Goal: Task Accomplishment & Management: Manage account settings

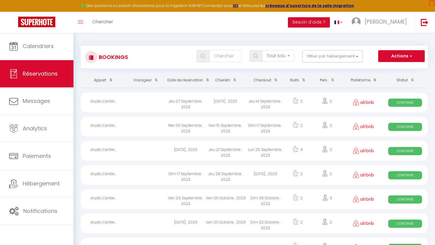
select select "not_cancelled"
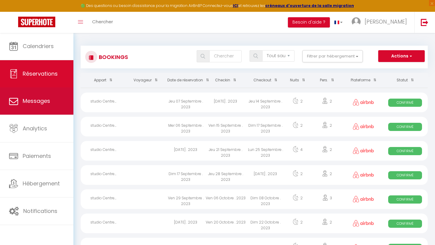
click at [29, 107] on link "Messages" at bounding box center [36, 100] width 73 height 27
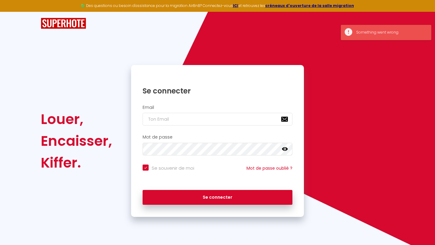
click at [193, 116] on input "email" at bounding box center [218, 119] width 150 height 13
type input "c"
checkbox input "true"
type input "co"
checkbox input "true"
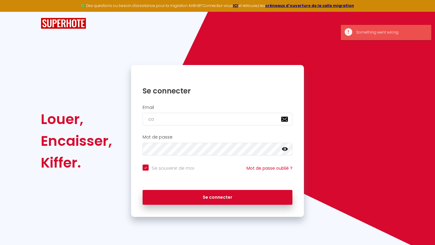
type input "con"
checkbox input "true"
type input "cont"
checkbox input "true"
type input "conta"
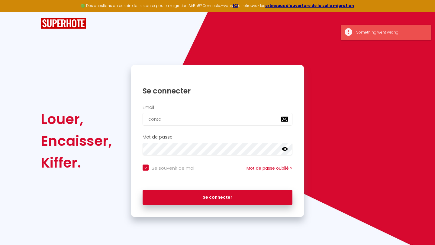
checkbox input "true"
type input "contac"
checkbox input "true"
type input "contact"
checkbox input "true"
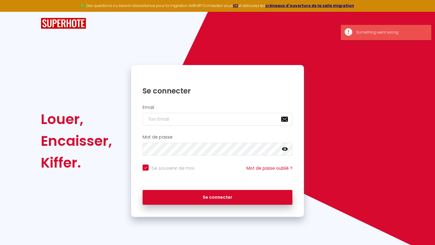
checkbox input "true"
type input "c"
checkbox input "true"
type input "co"
checkbox input "true"
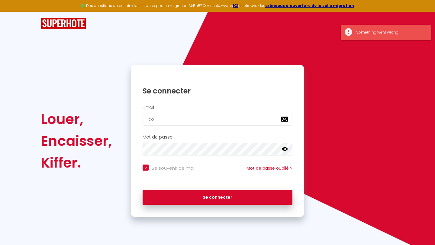
type input "con"
checkbox input "true"
type input "cont"
checkbox input "true"
type input "conta"
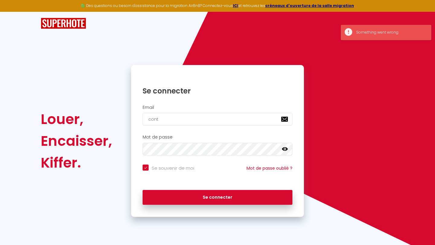
checkbox input "true"
type input "contac"
checkbox input "true"
type input "contact"
checkbox input "true"
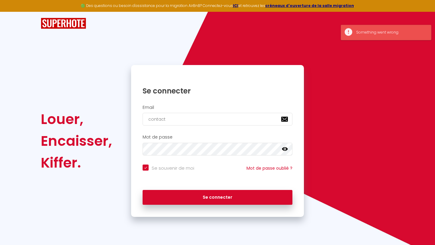
type input "contact@"
checkbox input "true"
type input "contact@u"
checkbox input "true"
type input "contact@un"
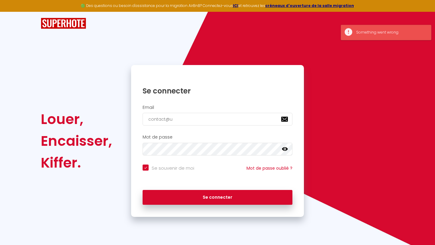
checkbox input "true"
type input "contact@una"
checkbox input "true"
type input "contact@unai"
checkbox input "true"
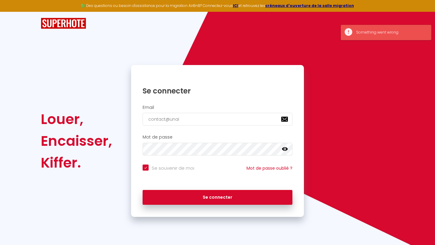
type input "contact@unair"
checkbox input "true"
type input "contact@unaird"
checkbox input "true"
type input "contact@unairde"
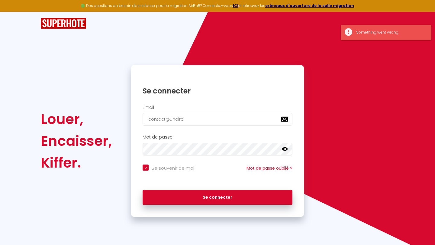
checkbox input "true"
type input "contact@unairdev"
checkbox input "true"
type input "contact@unairdeva"
checkbox input "true"
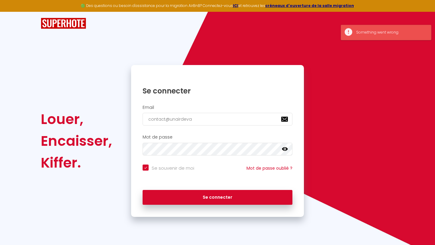
type input "contact@unairdevac"
checkbox input "true"
type input "contact@unairdevaca"
checkbox input "true"
type input "contact@unairdevacan"
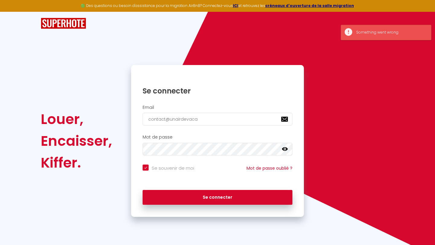
checkbox input "true"
type input "contact@unairdevacanc"
checkbox input "true"
type input "contact@unairdevacance"
checkbox input "true"
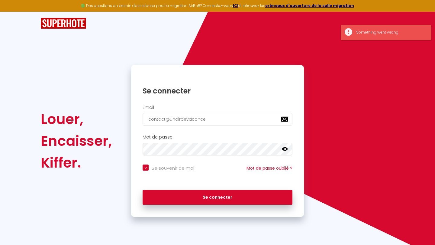
type input "contact@unairdevacances"
checkbox input "true"
type input "contact@unairdevacances."
checkbox input "true"
type input "contact@unairdevacances.b"
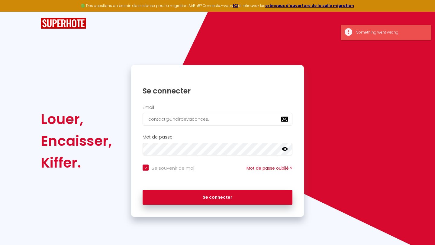
checkbox input "true"
type input "contact@unairdevacances.bz"
checkbox input "true"
type input "[EMAIL_ADDRESS][DOMAIN_NAME]"
checkbox input "true"
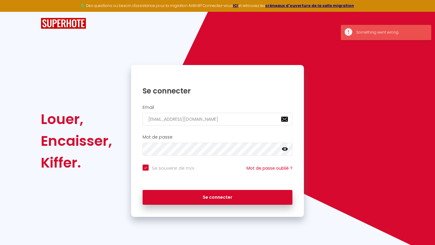
type input "[EMAIL_ADDRESS][DOMAIN_NAME]"
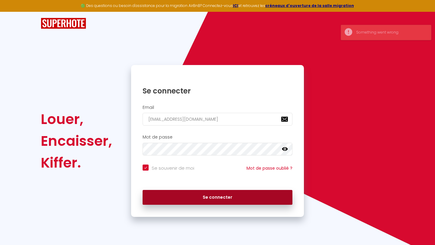
click at [206, 191] on button "Se connecter" at bounding box center [218, 197] width 150 height 15
checkbox input "true"
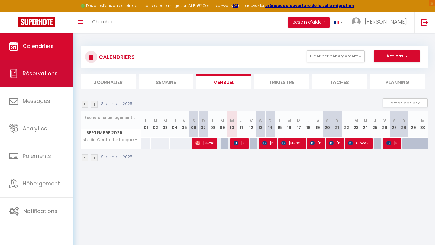
click at [60, 72] on link "Réservations" at bounding box center [36, 73] width 73 height 27
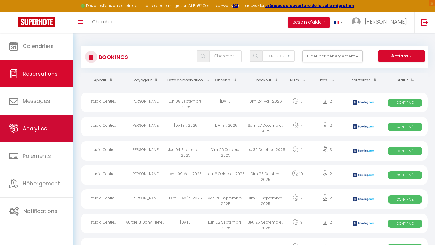
click at [69, 115] on link "Analytics" at bounding box center [36, 128] width 73 height 27
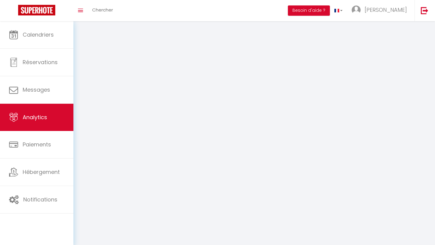
select select "2025"
select select "9"
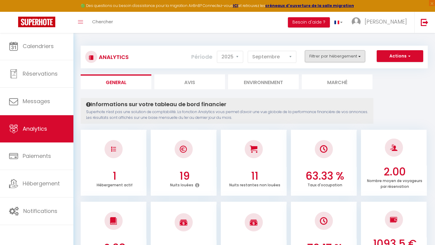
click at [329, 57] on button "Filtrer par hébergement" at bounding box center [335, 56] width 60 height 12
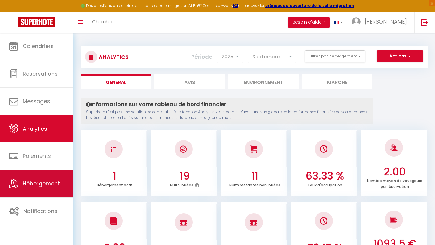
click at [42, 176] on link "Hébergement" at bounding box center [36, 183] width 73 height 27
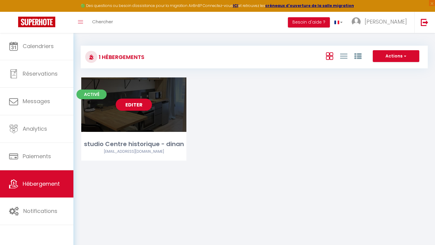
click at [133, 101] on link "Editer" at bounding box center [134, 105] width 36 height 12
select select "3"
select select "2"
select select "1"
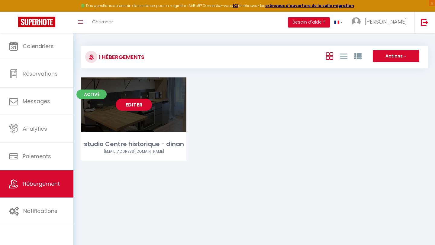
select select
select select "28"
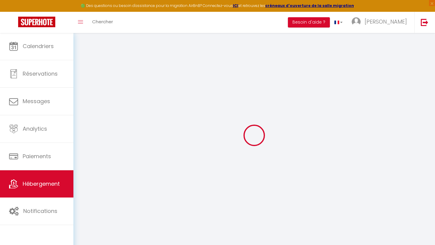
select select
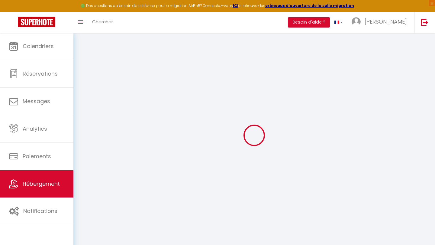
select select
checkbox input "false"
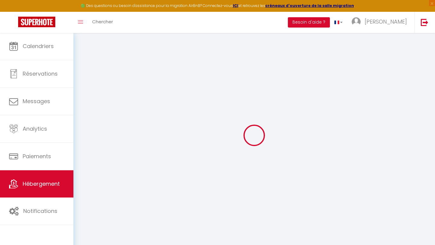
select select
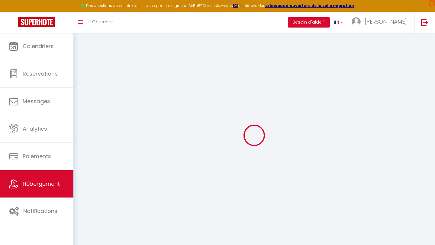
select select
checkbox input "false"
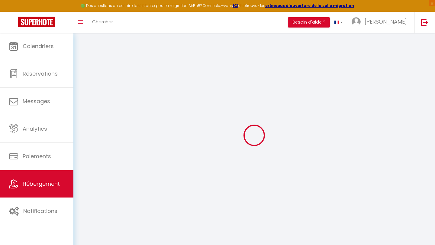
checkbox input "false"
select select
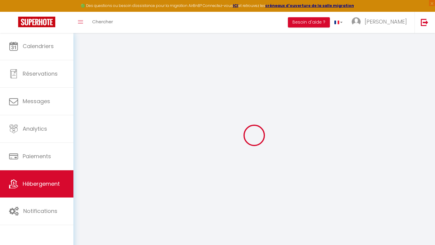
select select
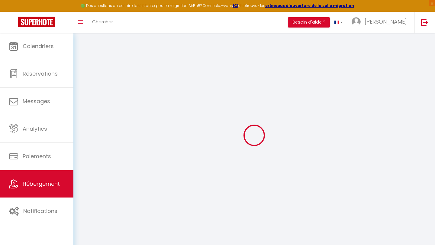
checkbox input "false"
select select
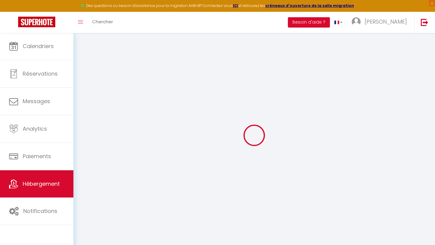
select select
type input "studio Centre historique - dinan"
type input "Youenn"
type input "7 Rue de la Mittrie"
type input "22100"
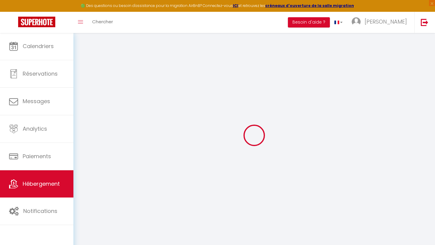
type input "Dinan"
select select "1"
type input "35"
type input "40"
type input "3.30"
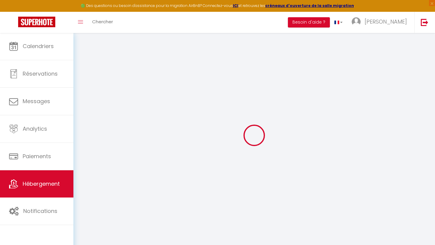
type input "200"
select select
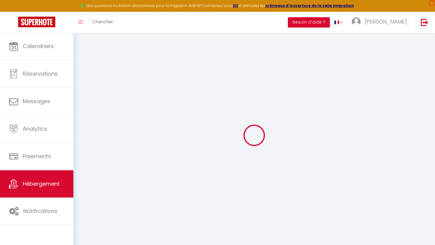
select select
type input "7 rue de la mitrie"
type input "22100"
type input "Dinan"
type input "[EMAIL_ADDRESS][DOMAIN_NAME]"
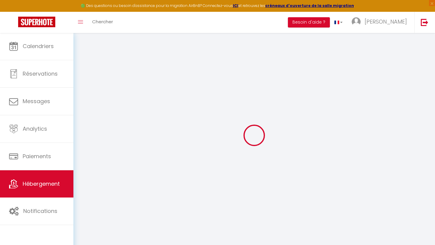
select select "15969"
checkbox input "false"
checkbox input "true"
checkbox input "false"
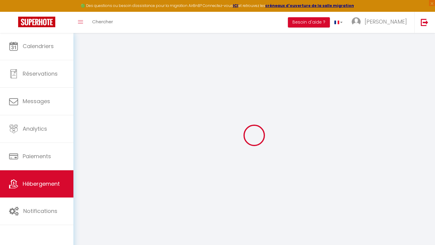
type input "40"
type input "0"
type input "22.5"
type input "0"
select select
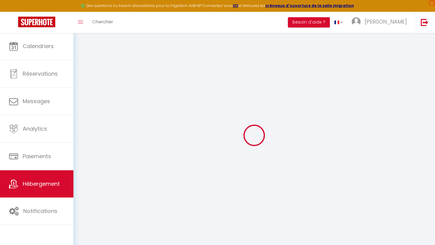
select select
checkbox input "false"
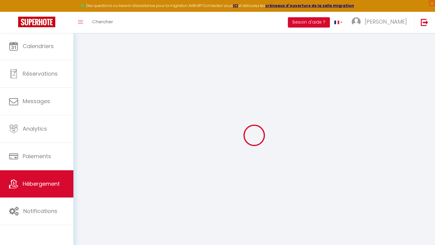
checkbox input "false"
checkbox input "true"
checkbox input "false"
select select
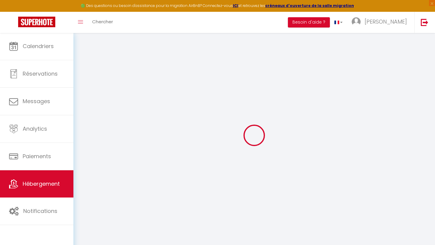
select select
checkbox input "false"
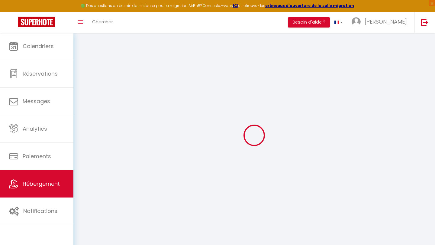
checkbox input "true"
checkbox input "false"
checkbox input "true"
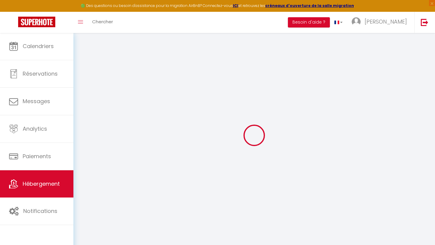
checkbox input "false"
checkbox input "true"
checkbox input "false"
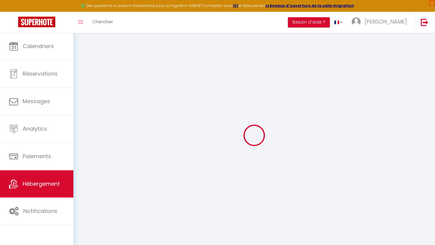
checkbox input "false"
checkbox input "true"
checkbox input "false"
select select "16:00"
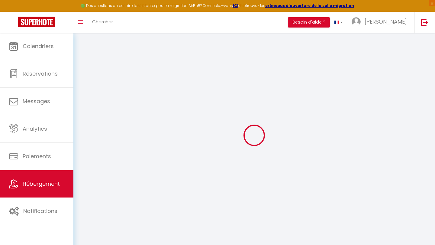
select select "20:00"
select select "10:00"
select select "30"
select select "120"
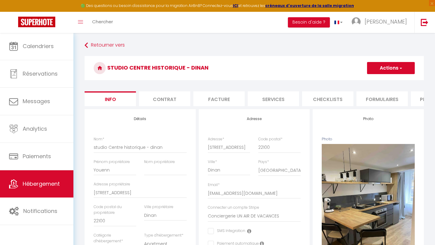
checkbox input "false"
checkbox input "true"
checkbox input "false"
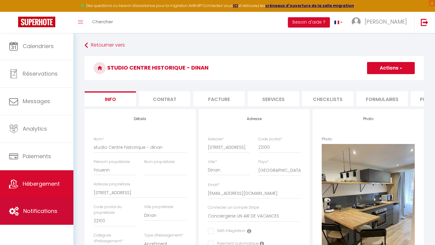
click at [38, 211] on span "Notifications" at bounding box center [40, 211] width 34 height 8
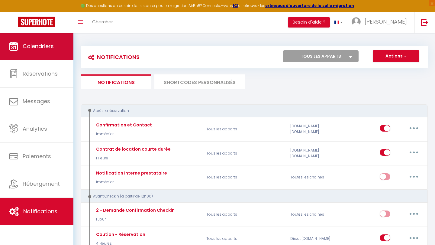
click at [48, 45] on span "Calendriers" at bounding box center [38, 46] width 31 height 8
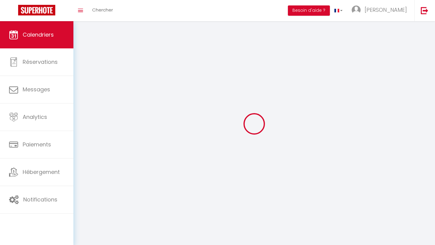
click at [48, 38] on span "Calendriers" at bounding box center [38, 35] width 31 height 8
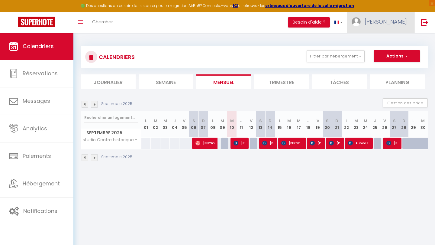
click at [389, 20] on link "[PERSON_NAME]" at bounding box center [380, 22] width 67 height 21
click at [383, 40] on link "Paramètres" at bounding box center [390, 42] width 45 height 10
select select "28"
select select "fr"
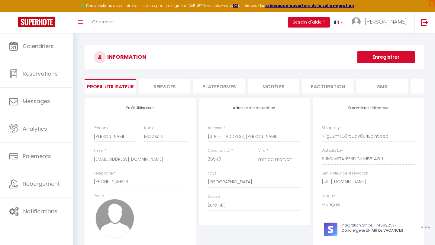
click at [268, 86] on li "MODÈLES" at bounding box center [273, 86] width 51 height 15
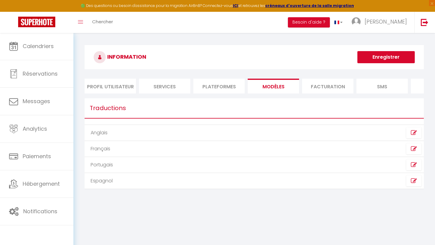
click at [227, 83] on li "Plateformes" at bounding box center [218, 86] width 51 height 15
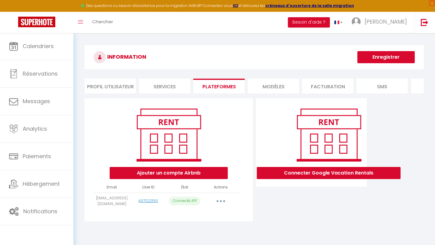
click at [167, 89] on li "Services" at bounding box center [164, 86] width 51 height 15
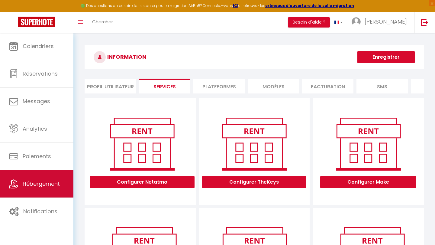
click at [37, 177] on link "Hébergement" at bounding box center [36, 183] width 73 height 27
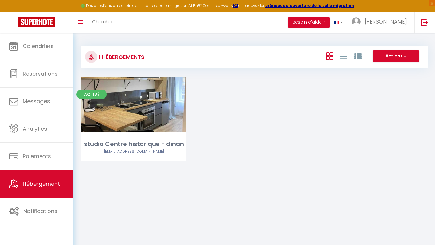
click at [404, 54] on span "button" at bounding box center [405, 56] width 4 height 6
click at [397, 66] on li "Créer un Hébergement" at bounding box center [391, 68] width 55 height 7
select select "3"
select select "2"
select select "1"
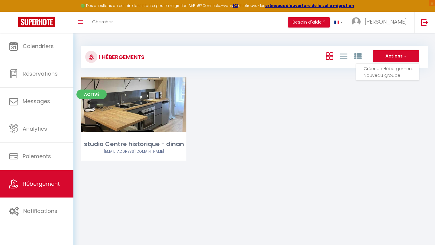
select select "1"
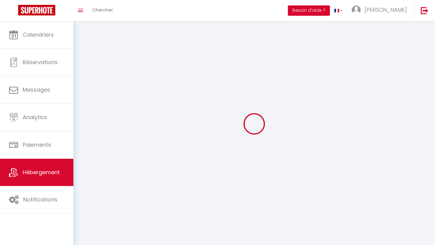
select select
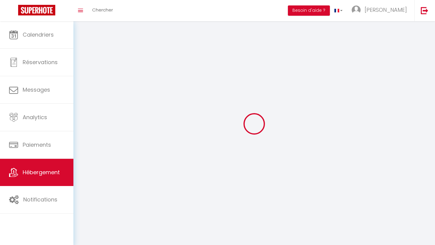
checkbox input "false"
select select
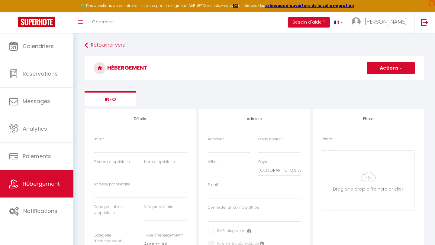
click at [97, 48] on link "Retourner vers" at bounding box center [254, 45] width 339 height 11
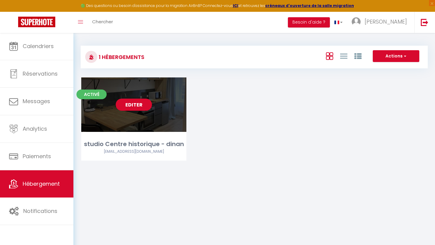
click at [138, 107] on link "Editer" at bounding box center [134, 105] width 36 height 12
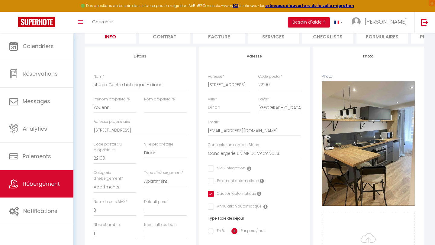
scroll to position [54, 0]
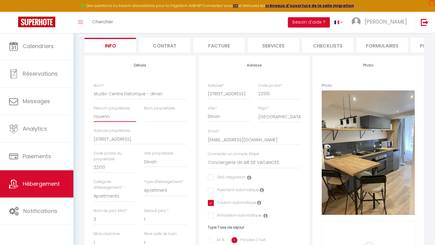
click at [112, 115] on input "Youenn" at bounding box center [115, 116] width 43 height 11
click at [171, 86] on div "Nom * studio Centre historique - dinan" at bounding box center [140, 91] width 93 height 17
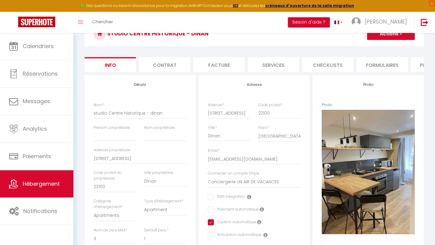
scroll to position [33, 0]
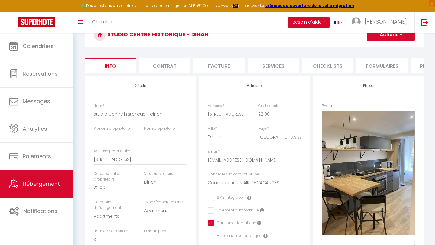
click at [401, 39] on button "Actions" at bounding box center [391, 35] width 48 height 12
click at [372, 49] on input "Enregistrer" at bounding box center [367, 48] width 22 height 6
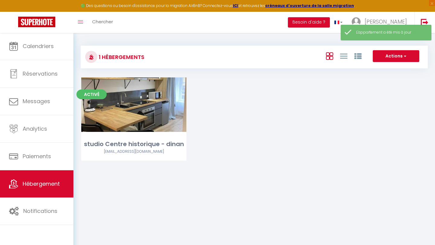
click at [404, 57] on span "button" at bounding box center [405, 56] width 4 height 6
click at [380, 68] on li "Créer un Hébergement" at bounding box center [391, 68] width 55 height 7
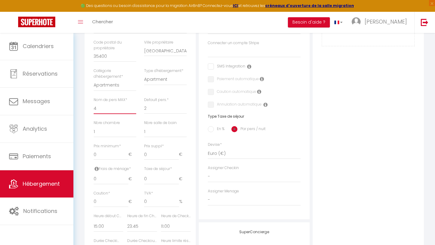
scroll to position [172, 0]
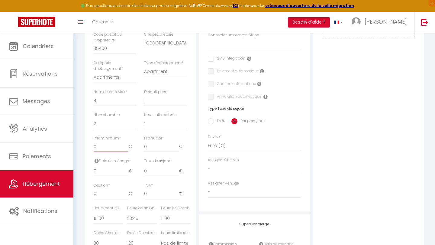
click at [116, 144] on input "0" at bounding box center [111, 146] width 35 height 11
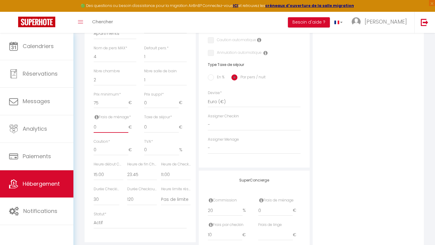
click at [106, 125] on input "0" at bounding box center [111, 127] width 35 height 11
click at [151, 123] on input "0" at bounding box center [161, 127] width 35 height 11
click at [107, 149] on input "0" at bounding box center [111, 149] width 35 height 11
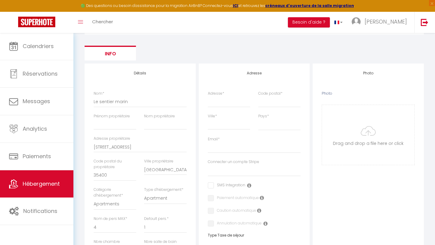
scroll to position [45, 0]
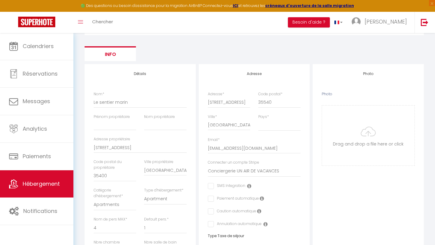
click at [211, 183] on input "checkbox" at bounding box center [226, 186] width 37 height 6
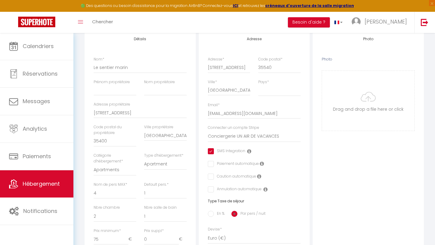
scroll to position [82, 0]
click at [211, 172] on input "checkbox" at bounding box center [210, 175] width 4 height 6
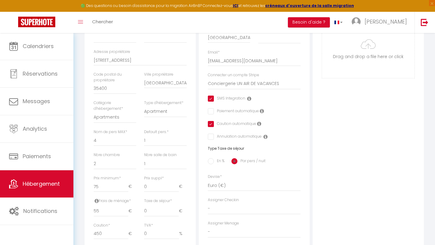
scroll to position [139, 0]
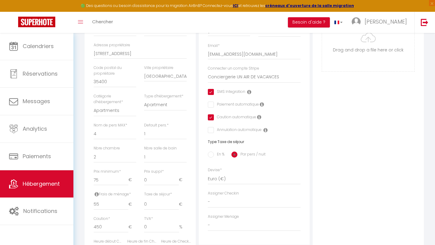
click at [249, 91] on icon at bounding box center [249, 91] width 4 height 5
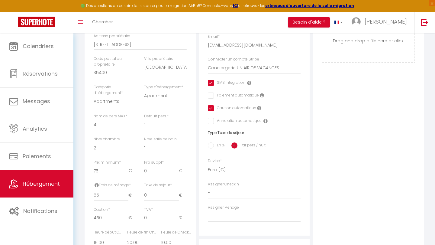
scroll to position [150, 0]
click at [208, 79] on input "checkbox" at bounding box center [226, 81] width 37 height 6
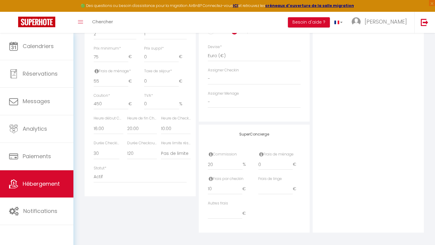
scroll to position [262, 0]
click at [277, 164] on input "0" at bounding box center [275, 164] width 35 height 11
click at [276, 186] on input "number" at bounding box center [275, 189] width 35 height 11
click at [235, 186] on input "10" at bounding box center [225, 189] width 35 height 11
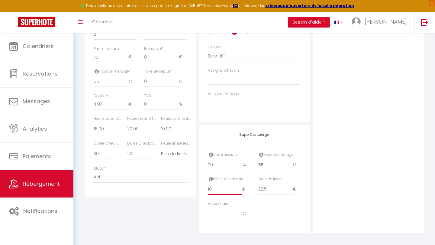
click at [235, 186] on input "10" at bounding box center [225, 189] width 35 height 11
click at [304, 148] on div "SuperConcierge Commission 20 % Frais de ménage 55 € Frais par checkin 0 € Frais…" at bounding box center [254, 179] width 111 height 108
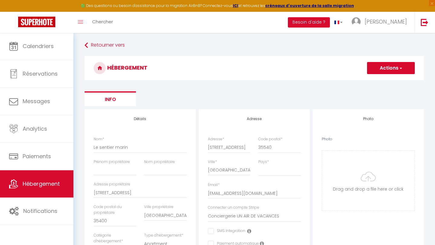
scroll to position [0, 0]
click at [365, 188] on input "Photo" at bounding box center [368, 181] width 92 height 60
click at [366, 176] on input "Photo" at bounding box center [368, 181] width 92 height 60
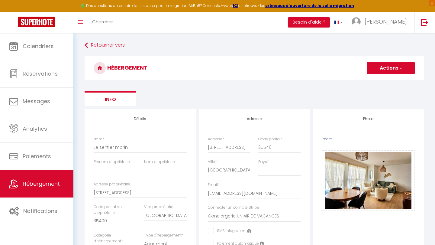
click at [397, 70] on button "Actions" at bounding box center [391, 68] width 48 height 12
click at [385, 80] on input "Enregistrer" at bounding box center [384, 81] width 22 height 6
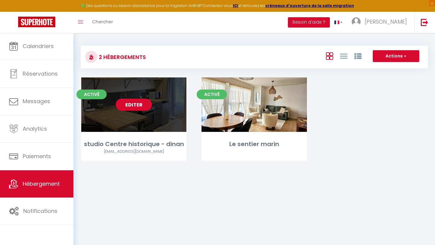
click at [136, 103] on link "Editer" at bounding box center [134, 105] width 36 height 12
click at [137, 105] on link "Editer" at bounding box center [134, 105] width 36 height 12
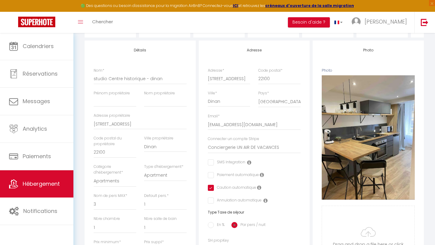
scroll to position [79, 0]
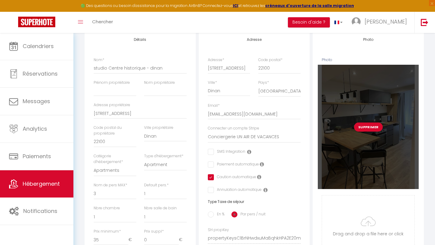
click at [359, 119] on div "Supprimer" at bounding box center [368, 127] width 101 height 124
click at [362, 125] on button "Supprimer" at bounding box center [368, 126] width 29 height 9
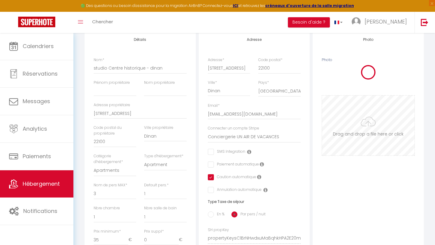
click at [368, 123] on input "Photo" at bounding box center [368, 126] width 92 height 60
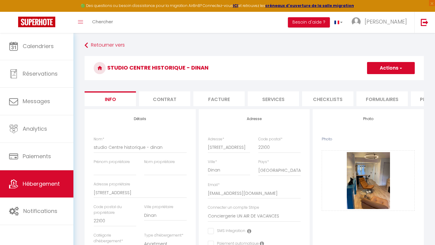
scroll to position [0, 0]
click at [402, 68] on span "button" at bounding box center [401, 68] width 4 height 6
click at [379, 81] on link "Enregistrer" at bounding box center [382, 81] width 65 height 8
click at [382, 69] on button "Actions" at bounding box center [391, 68] width 48 height 12
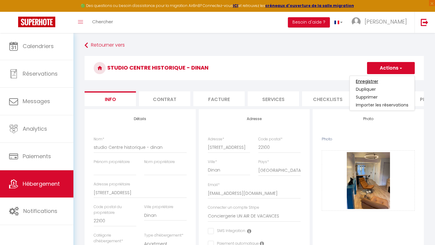
click at [367, 80] on input "Enregistrer" at bounding box center [367, 81] width 22 height 6
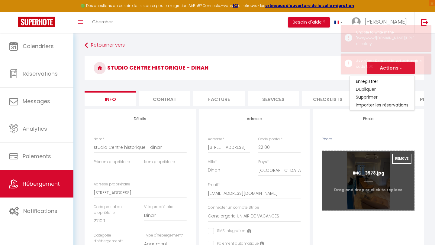
click at [374, 181] on input "Photo" at bounding box center [368, 181] width 92 height 60
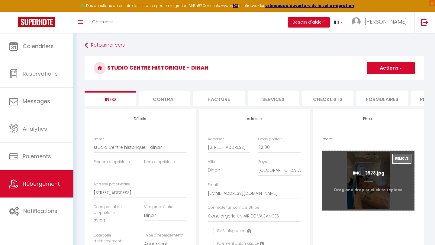
click at [401, 161] on button "Remove" at bounding box center [401, 159] width 19 height 10
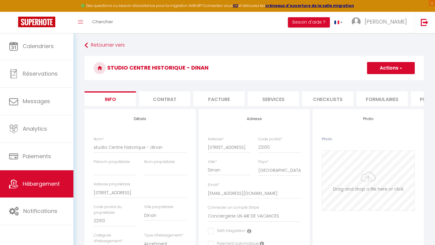
click at [364, 177] on input "Photo" at bounding box center [368, 181] width 92 height 60
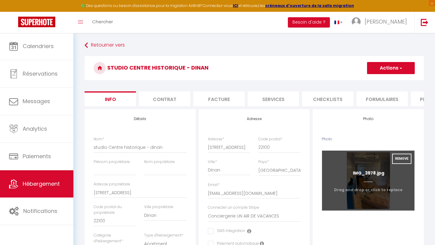
click at [368, 170] on input "Photo" at bounding box center [368, 181] width 92 height 60
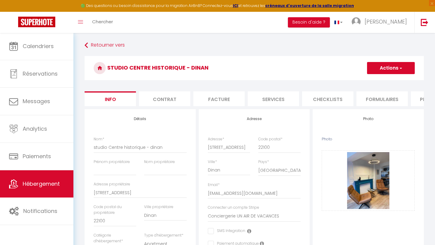
click at [397, 71] on button "Actions" at bounding box center [391, 68] width 48 height 12
click at [372, 81] on input "Enregistrer" at bounding box center [367, 81] width 22 height 6
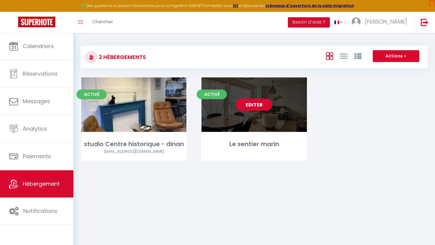
click at [252, 106] on link "Editer" at bounding box center [254, 105] width 36 height 12
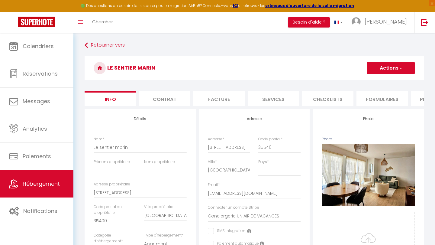
click at [169, 96] on li "Contrat" at bounding box center [164, 98] width 51 height 15
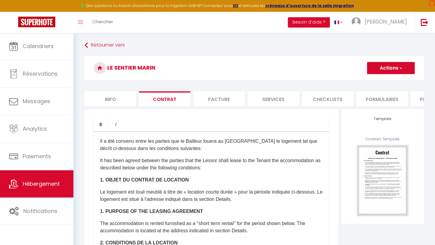
click at [225, 96] on li "Facture" at bounding box center [218, 98] width 51 height 15
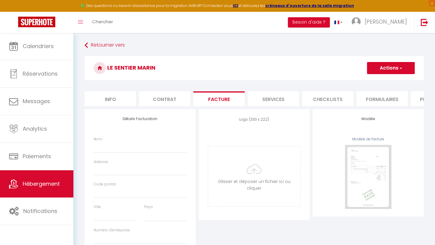
click at [276, 95] on li "Services" at bounding box center [273, 98] width 51 height 15
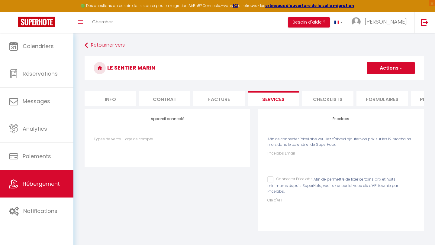
click at [332, 96] on li "Checklists" at bounding box center [327, 98] width 51 height 15
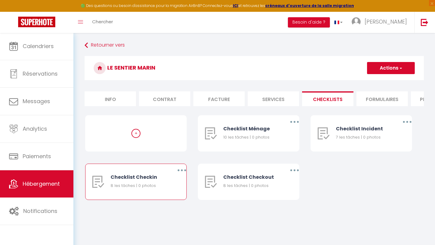
click at [182, 168] on button "button" at bounding box center [182, 170] width 17 height 10
click at [169, 183] on link "Editer" at bounding box center [166, 184] width 45 height 10
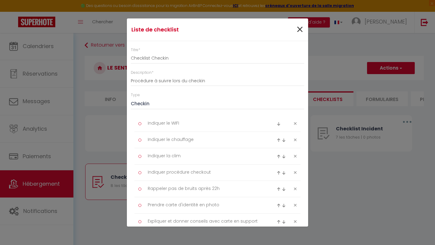
click at [297, 29] on span "×" at bounding box center [300, 30] width 8 height 18
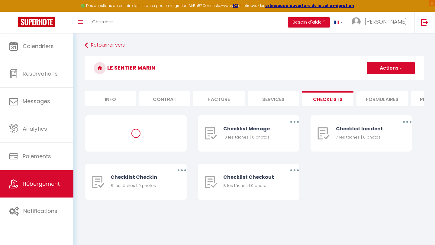
click at [368, 98] on li "Formulaires" at bounding box center [382, 98] width 51 height 15
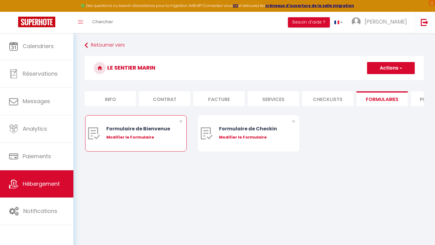
click at [141, 136] on div "Modifier le Formulaire" at bounding box center [140, 137] width 68 height 6
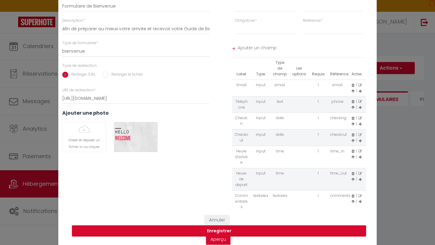
scroll to position [15, 0]
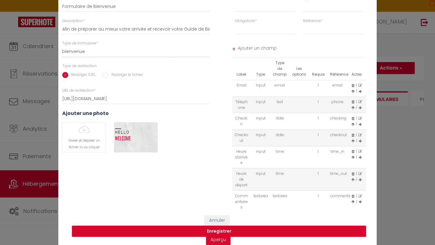
click at [216, 217] on button "Annuler" at bounding box center [217, 220] width 25 height 10
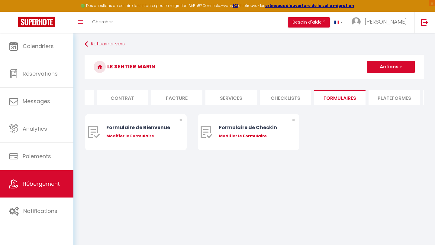
scroll to position [0, 50]
click at [374, 100] on li "Plateformes" at bounding box center [386, 97] width 51 height 15
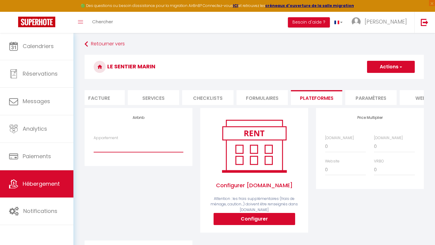
scroll to position [0, 127]
click at [374, 98] on li "Paramètres" at bounding box center [364, 97] width 51 height 15
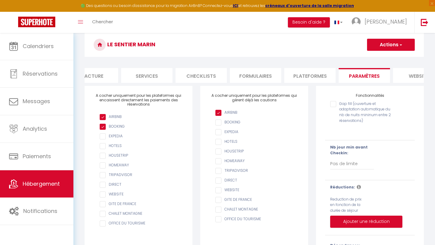
scroll to position [38, 0]
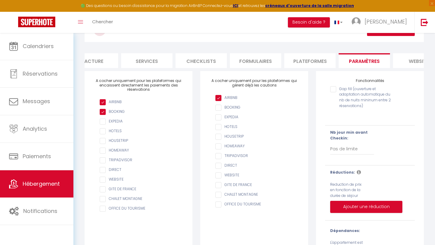
click at [220, 108] on input "AIRBNB" at bounding box center [258, 108] width 84 height 6
click at [220, 102] on ul "AIRBNB BOOKING EXPEDIA HOTELS HOUSETRIP HOMEAWAY TRIPADVISOR DIRECT WEBSITE GIT…" at bounding box center [254, 151] width 90 height 113
click at [219, 109] on input "AIRBNB" at bounding box center [258, 108] width 84 height 6
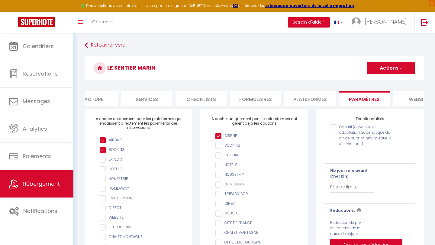
scroll to position [0, 0]
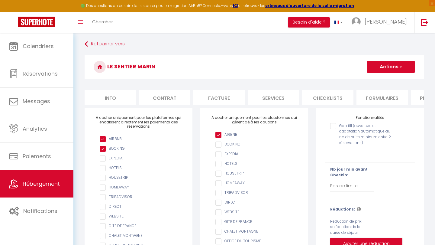
click at [124, 97] on li "Info" at bounding box center [110, 97] width 51 height 15
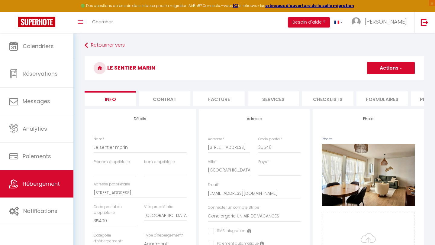
click at [399, 70] on span "button" at bounding box center [401, 68] width 4 height 6
click at [371, 79] on input "Enregistrer" at bounding box center [367, 81] width 22 height 6
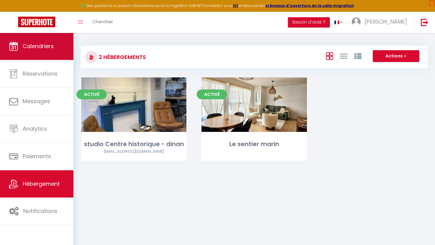
click at [28, 44] on span "Calendriers" at bounding box center [38, 46] width 31 height 8
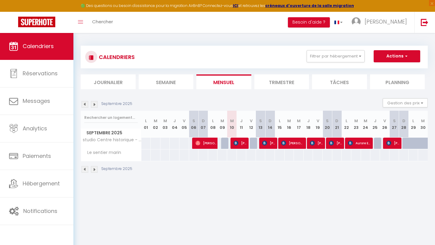
click at [104, 154] on span "Le sentier marin" at bounding box center [102, 152] width 41 height 7
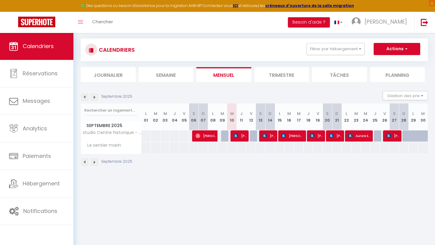
scroll to position [8, 0]
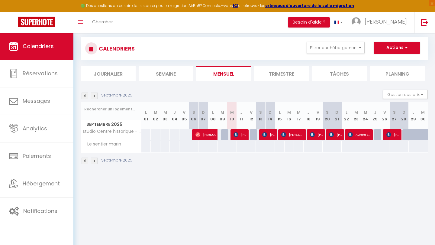
click at [96, 96] on img at bounding box center [94, 95] width 7 height 7
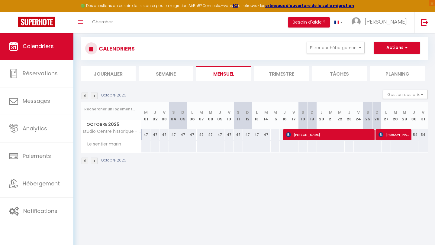
click at [94, 96] on img at bounding box center [94, 95] width 7 height 7
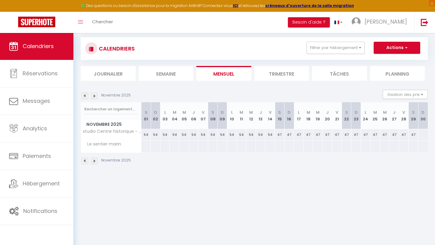
click at [94, 96] on img at bounding box center [94, 95] width 7 height 7
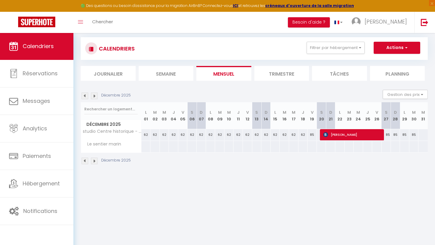
click at [94, 96] on img at bounding box center [94, 95] width 7 height 7
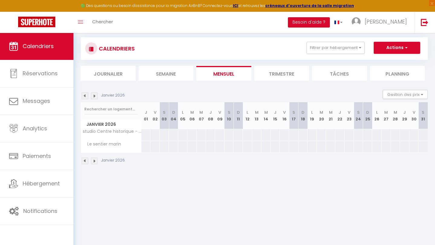
click at [85, 95] on img at bounding box center [85, 95] width 7 height 7
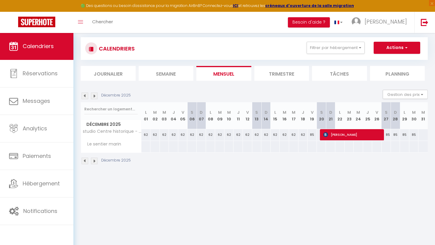
click at [93, 96] on img at bounding box center [94, 95] width 7 height 7
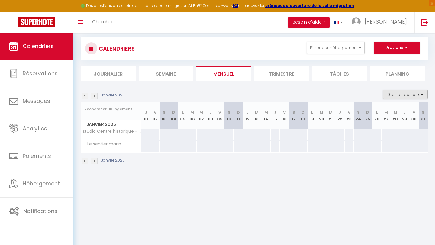
click at [416, 92] on button "Gestion des prix" at bounding box center [405, 94] width 45 height 9
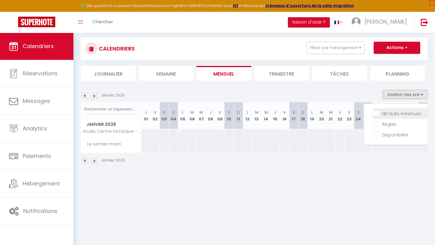
click at [378, 112] on input "Nb Nuits minimum" at bounding box center [400, 113] width 54 height 6
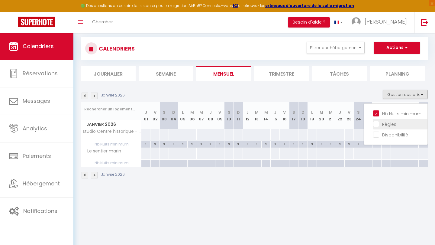
click at [377, 126] on input "Règles" at bounding box center [400, 124] width 54 height 6
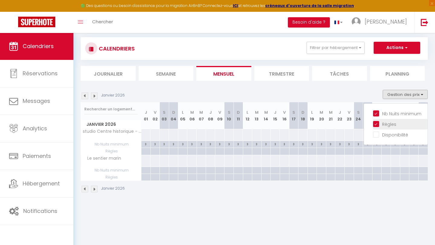
click at [377, 126] on input "Règles" at bounding box center [400, 124] width 54 height 6
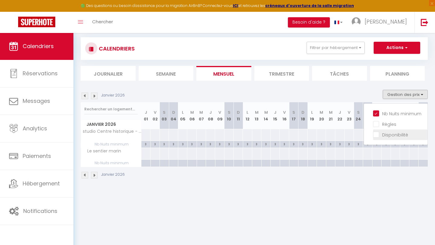
click at [376, 134] on input "Disponibilité" at bounding box center [400, 134] width 54 height 6
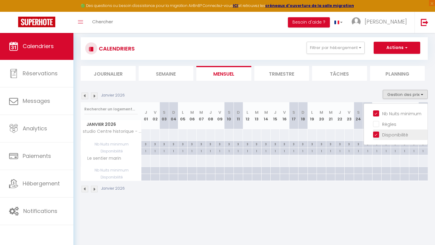
click at [376, 134] on input "Disponibilité" at bounding box center [400, 134] width 54 height 6
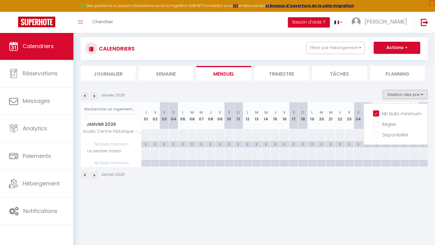
click at [390, 189] on div "CALENDRIERS Filtrer par hébergement Tous studio Centre historique - dinan Le se…" at bounding box center [254, 108] width 362 height 168
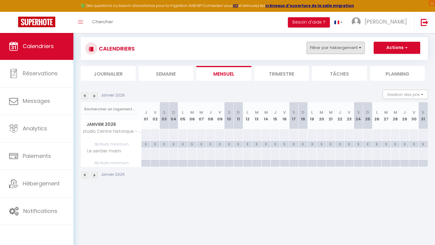
click at [356, 48] on button "Filtrer par hébergement" at bounding box center [336, 48] width 58 height 12
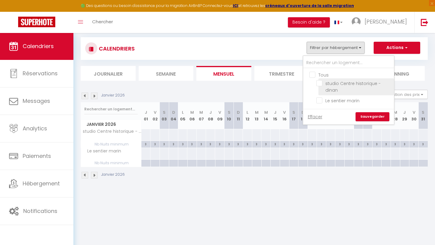
click at [321, 84] on input "studio Centre historique - dinan" at bounding box center [354, 83] width 76 height 6
click at [375, 115] on link "Sauvegarder" at bounding box center [373, 116] width 34 height 9
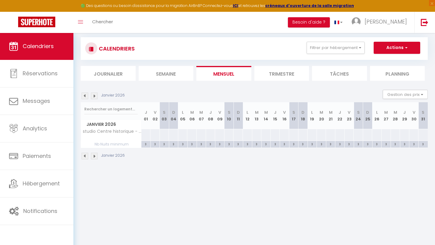
scroll to position [9, 0]
click at [129, 76] on li "Journalier" at bounding box center [108, 73] width 55 height 15
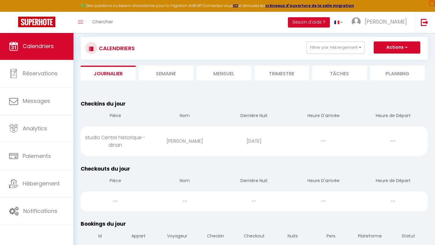
click at [168, 73] on li "Semaine" at bounding box center [166, 73] width 55 height 15
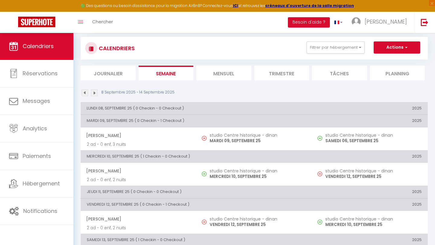
click at [234, 69] on li "Mensuel" at bounding box center [223, 73] width 55 height 15
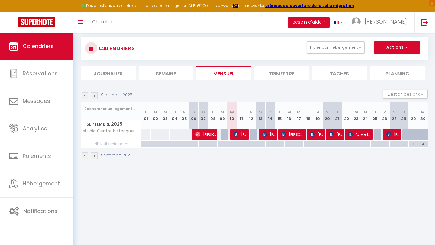
click at [275, 69] on li "Trimestre" at bounding box center [282, 73] width 55 height 15
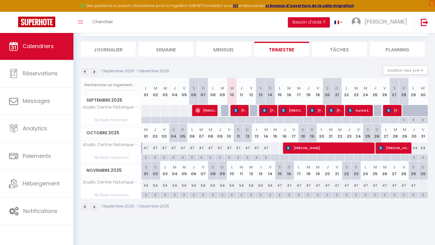
scroll to position [33, 0]
click at [274, 147] on div at bounding box center [276, 147] width 10 height 11
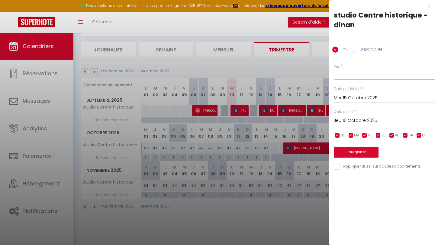
click at [343, 77] on input "Prix" at bounding box center [384, 74] width 101 height 11
click at [358, 151] on button "Enregistrer" at bounding box center [356, 152] width 45 height 11
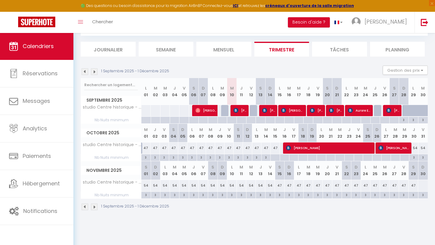
click at [96, 206] on img at bounding box center [94, 206] width 7 height 7
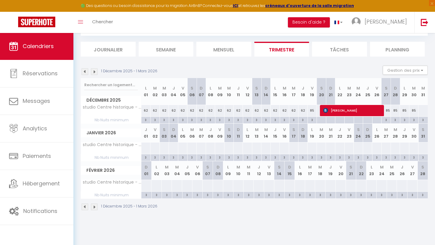
click at [146, 146] on div at bounding box center [146, 147] width 10 height 11
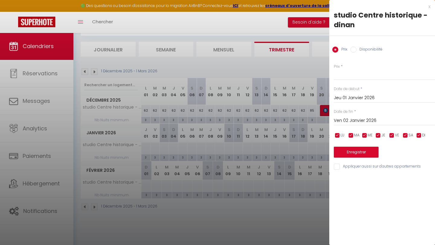
click at [353, 120] on input "Ven 02 Janvier 2026" at bounding box center [384, 121] width 101 height 8
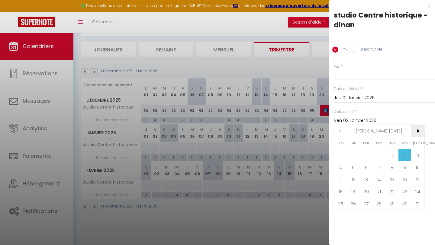
click at [418, 130] on span ">" at bounding box center [417, 131] width 13 height 12
click at [419, 189] on span "28" at bounding box center [417, 191] width 13 height 12
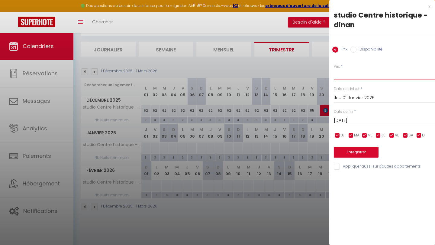
click at [371, 76] on input "Prix" at bounding box center [384, 74] width 101 height 11
click at [355, 154] on button "Enregistrer" at bounding box center [356, 152] width 45 height 11
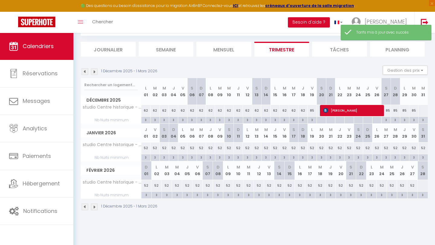
click at [92, 203] on img at bounding box center [94, 206] width 7 height 7
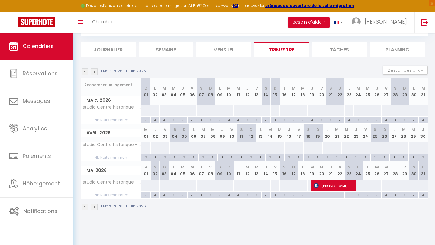
click at [148, 111] on div at bounding box center [146, 110] width 10 height 11
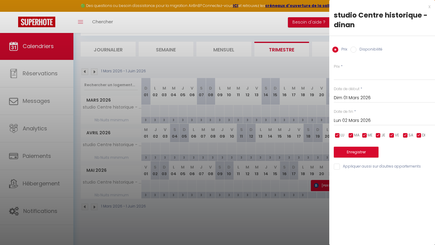
click at [358, 100] on input "Dim 01 Mars 2026" at bounding box center [384, 98] width 101 height 8
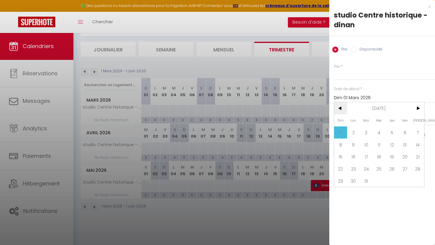
click at [338, 109] on span "<" at bounding box center [340, 108] width 13 height 12
click at [422, 165] on span "28" at bounding box center [417, 169] width 13 height 12
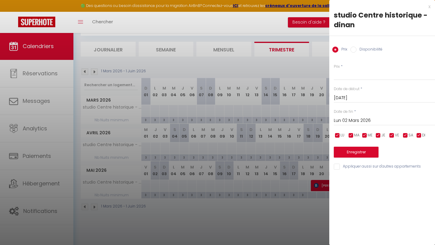
click at [314, 170] on div at bounding box center [217, 122] width 435 height 245
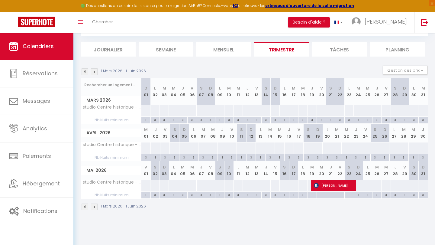
click at [84, 72] on img at bounding box center [85, 71] width 7 height 7
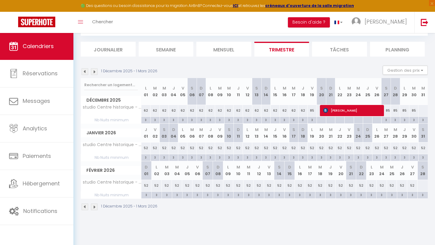
click at [84, 71] on img at bounding box center [85, 71] width 7 height 7
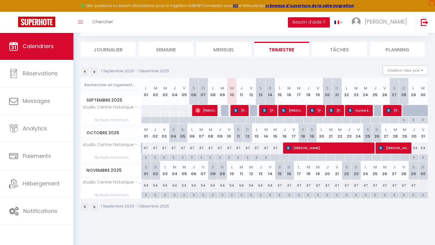
click at [416, 147] on div "54" at bounding box center [414, 147] width 9 height 11
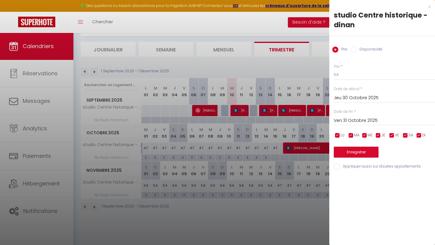
click at [362, 120] on input "Ven 31 Octobre 2025" at bounding box center [384, 121] width 101 height 8
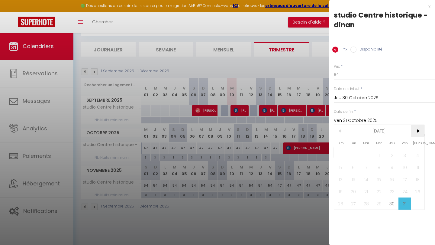
click at [419, 130] on span ">" at bounding box center [417, 131] width 13 height 12
click at [345, 167] on span "2" at bounding box center [340, 167] width 13 height 12
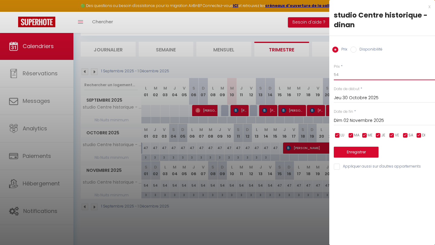
click at [351, 75] on input "54" at bounding box center [384, 74] width 101 height 11
click at [371, 151] on button "Enregistrer" at bounding box center [356, 152] width 45 height 11
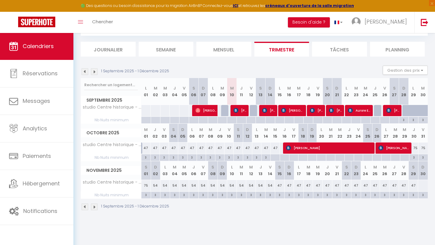
click at [212, 185] on div "54" at bounding box center [213, 185] width 10 height 11
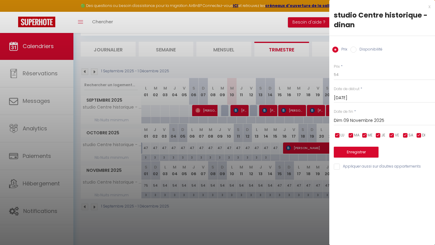
click at [357, 120] on input "Dim 09 Novembre 2025" at bounding box center [384, 121] width 101 height 8
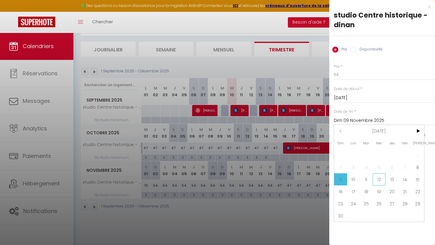
click at [380, 176] on span "12" at bounding box center [379, 179] width 13 height 12
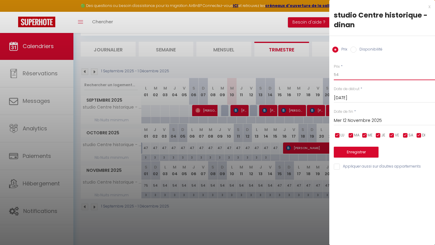
click at [353, 71] on input "54" at bounding box center [384, 74] width 101 height 11
click at [350, 150] on button "Enregistrer" at bounding box center [356, 152] width 45 height 11
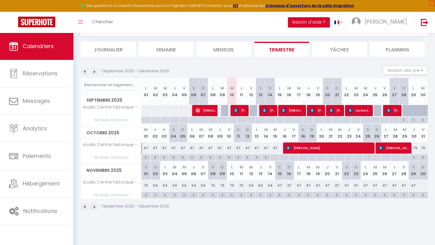
click at [93, 71] on img at bounding box center [94, 71] width 7 height 7
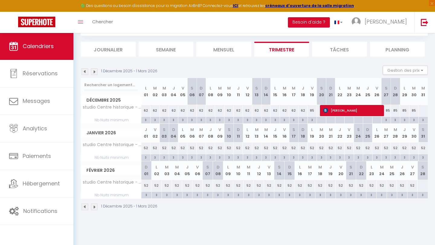
click at [271, 184] on div "52" at bounding box center [269, 185] width 10 height 11
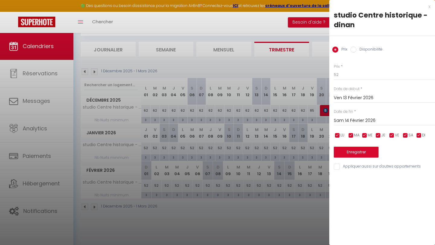
click at [350, 95] on input "Ven 13 Février 2026" at bounding box center [384, 98] width 101 height 8
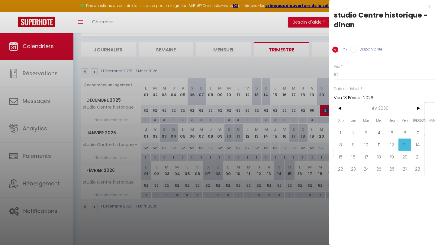
click at [353, 96] on input "Ven 13 Février 2026" at bounding box center [384, 98] width 101 height 8
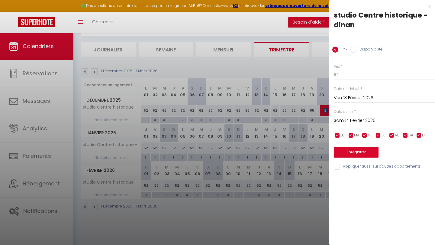
click at [353, 122] on input "Sam 14 Février 2026" at bounding box center [384, 121] width 101 height 8
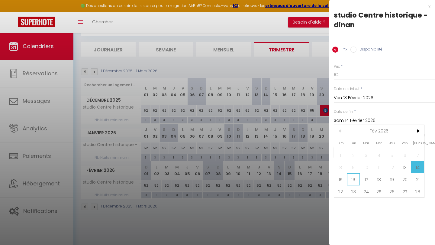
click at [351, 178] on span "16" at bounding box center [353, 179] width 13 height 12
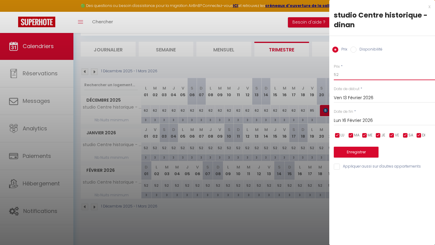
click at [347, 75] on input "52" at bounding box center [384, 74] width 101 height 11
click at [368, 151] on button "Enregistrer" at bounding box center [356, 152] width 45 height 11
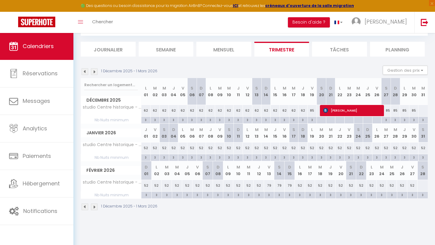
click at [94, 206] on img at bounding box center [94, 206] width 7 height 7
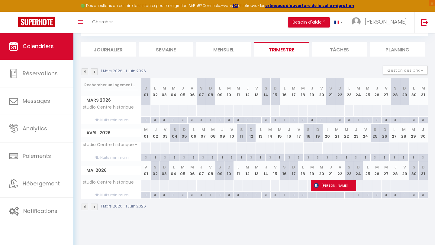
click at [86, 73] on img at bounding box center [85, 71] width 7 height 7
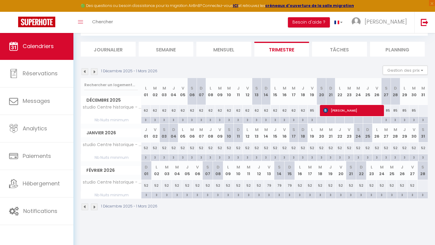
click at [94, 205] on img at bounding box center [94, 206] width 7 height 7
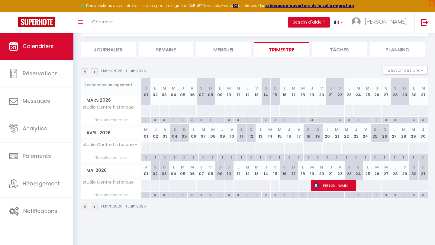
click at [147, 106] on div at bounding box center [146, 110] width 10 height 11
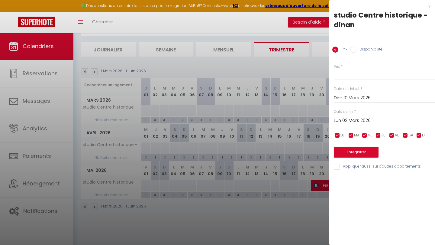
click at [349, 92] on div "Dim 01 Mars 2026 < Mar 2026 > Dim Lun Mar Mer Jeu Ven Sam 1 2 3 4 5 6 7 8 9 10 …" at bounding box center [384, 97] width 101 height 11
click at [349, 97] on input "Dim 01 Mars 2026" at bounding box center [384, 98] width 101 height 8
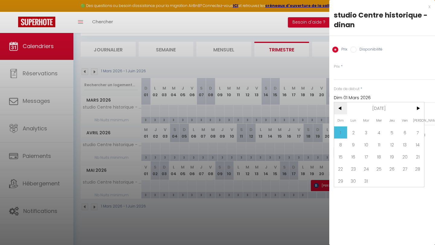
click at [340, 106] on span "<" at bounding box center [340, 108] width 13 height 12
click at [414, 169] on span "28" at bounding box center [417, 169] width 13 height 12
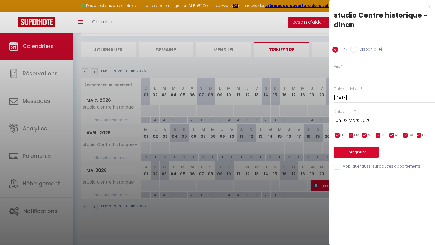
click at [352, 119] on input "Lun 02 Mars 2026" at bounding box center [384, 121] width 101 height 8
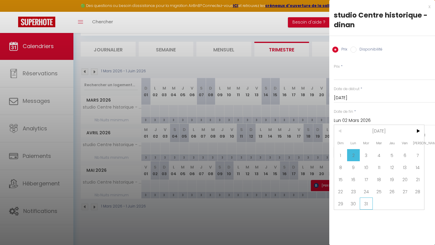
click at [369, 201] on span "31" at bounding box center [366, 203] width 13 height 12
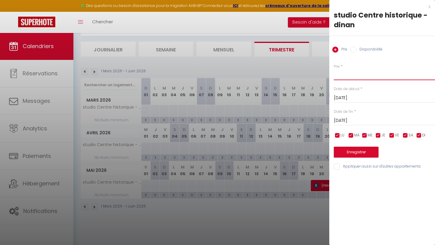
click at [362, 77] on input "Prix" at bounding box center [384, 74] width 101 height 11
click at [349, 148] on button "Enregistrer" at bounding box center [356, 152] width 45 height 11
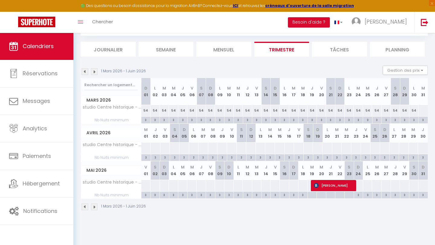
click at [146, 150] on div at bounding box center [146, 147] width 10 height 11
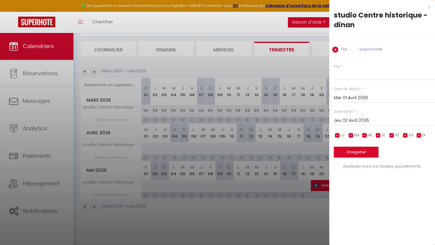
click at [358, 120] on input "Jeu 02 Avril 2026" at bounding box center [384, 121] width 101 height 8
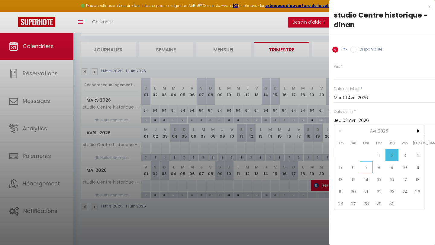
click at [365, 170] on span "7" at bounding box center [366, 167] width 13 height 12
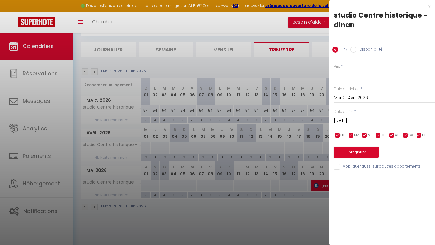
click at [356, 76] on input "Prix" at bounding box center [384, 74] width 101 height 11
click at [374, 148] on button "Enregistrer" at bounding box center [356, 152] width 45 height 11
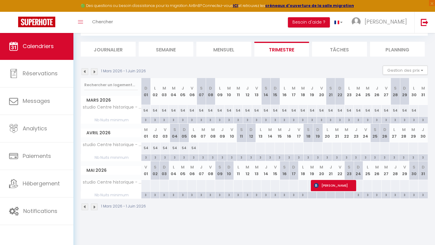
click at [203, 144] on div at bounding box center [203, 147] width 10 height 11
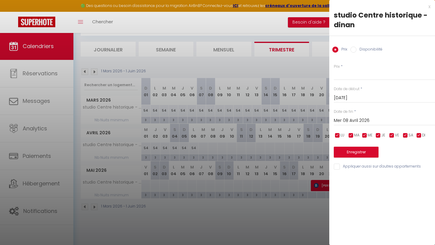
click at [351, 120] on input "Mer 08 Avril 2026" at bounding box center [384, 121] width 101 height 8
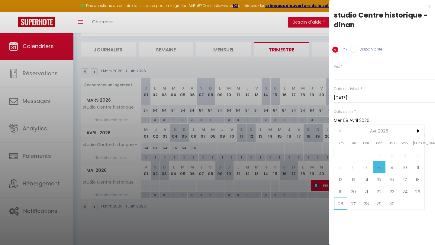
click at [343, 203] on span "26" at bounding box center [340, 203] width 13 height 12
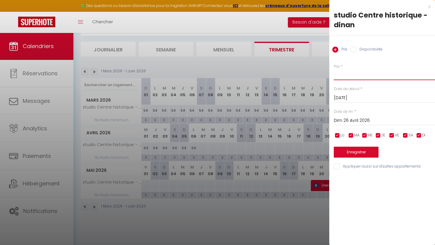
click at [379, 73] on input "Prix" at bounding box center [384, 74] width 101 height 11
click at [363, 149] on button "Enregistrer" at bounding box center [356, 152] width 45 height 11
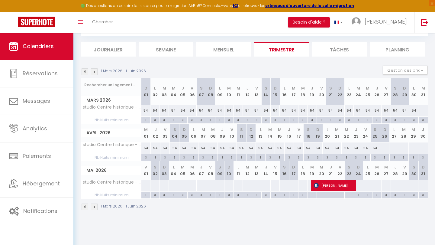
click at [384, 145] on div at bounding box center [385, 147] width 10 height 11
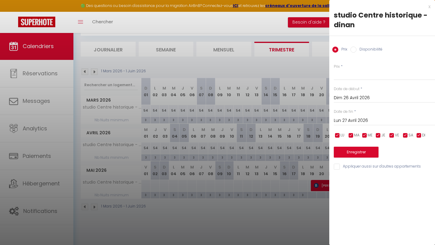
click at [357, 95] on input "Dim 26 Avril 2026" at bounding box center [384, 98] width 101 height 8
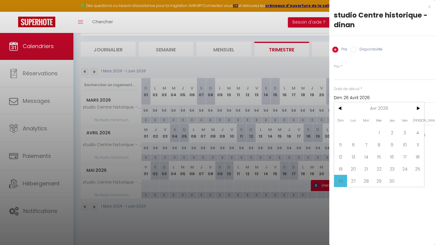
click at [357, 95] on input "Dim 26 Avril 2026" at bounding box center [384, 98] width 101 height 8
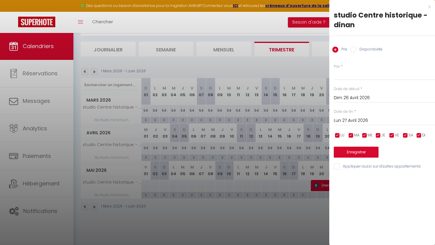
click at [355, 119] on input "Lun 27 Avril 2026" at bounding box center [384, 121] width 101 height 8
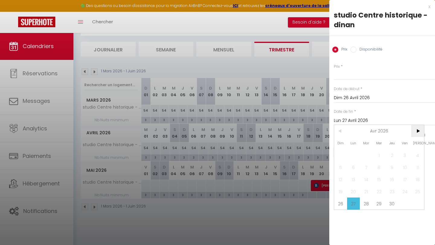
click at [421, 131] on span ">" at bounding box center [417, 131] width 13 height 12
click at [344, 177] on span "10" at bounding box center [340, 179] width 13 height 12
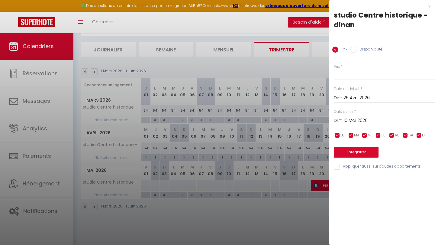
click at [352, 118] on input "Dim 10 Mai 2026" at bounding box center [384, 121] width 101 height 8
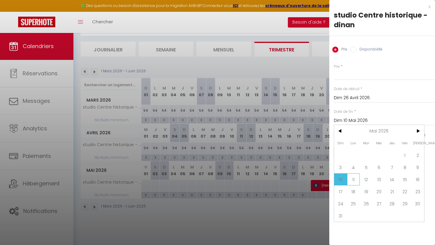
click at [355, 175] on span "11" at bounding box center [353, 179] width 13 height 12
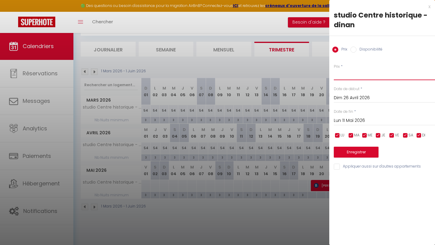
click at [356, 75] on input "Prix" at bounding box center [384, 74] width 101 height 11
click at [362, 154] on button "Enregistrer" at bounding box center [356, 152] width 45 height 11
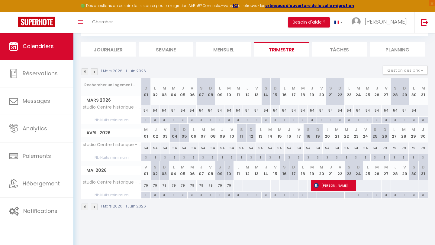
click at [237, 185] on div at bounding box center [238, 185] width 10 height 11
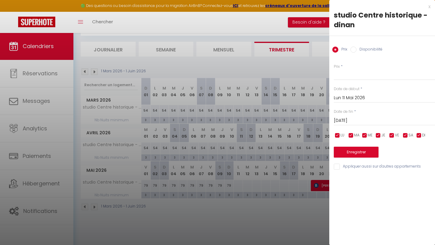
click at [355, 121] on input "Mar 12 Mai 2026" at bounding box center [384, 121] width 101 height 8
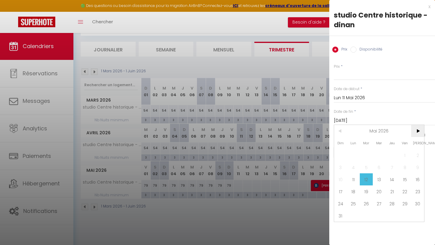
click at [418, 134] on span ">" at bounding box center [417, 131] width 13 height 12
click at [362, 153] on span "2" at bounding box center [366, 155] width 13 height 12
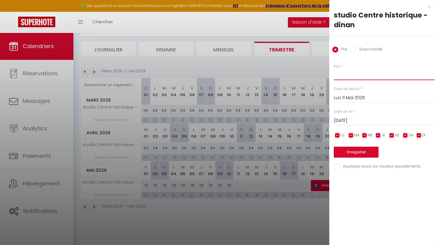
click at [349, 75] on input "Prix" at bounding box center [384, 74] width 101 height 11
click at [347, 118] on input "Mar 02 Juin 2026" at bounding box center [384, 121] width 101 height 8
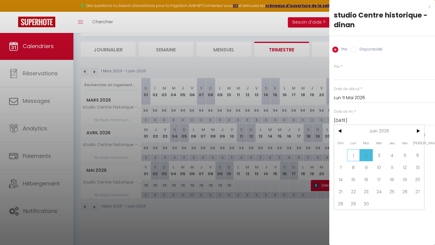
click at [353, 151] on span "1" at bounding box center [353, 155] width 13 height 12
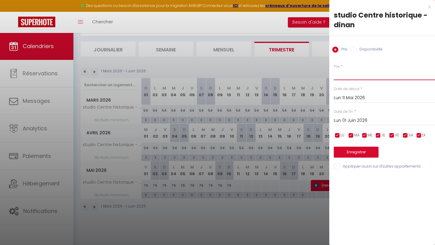
click at [354, 74] on input "Prix" at bounding box center [384, 74] width 101 height 11
click at [365, 152] on button "Enregistrer" at bounding box center [356, 152] width 45 height 11
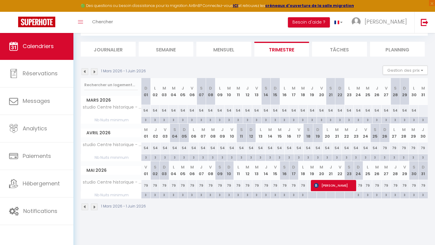
click at [93, 207] on img at bounding box center [94, 206] width 7 height 7
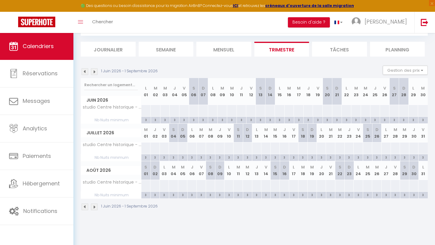
click at [147, 109] on div at bounding box center [146, 110] width 10 height 11
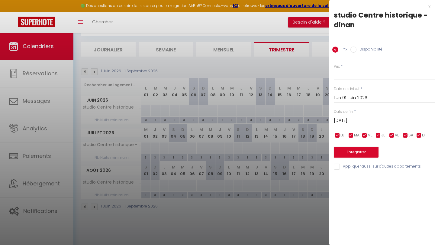
click at [356, 122] on input "Mar 02 Juin 2026" at bounding box center [384, 121] width 101 height 8
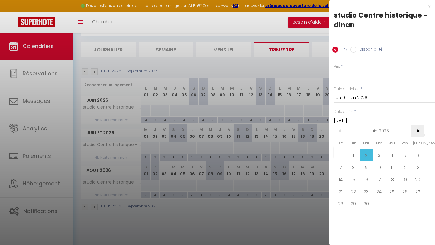
click at [419, 129] on span ">" at bounding box center [417, 131] width 13 height 12
click at [379, 152] on span "1" at bounding box center [379, 155] width 13 height 12
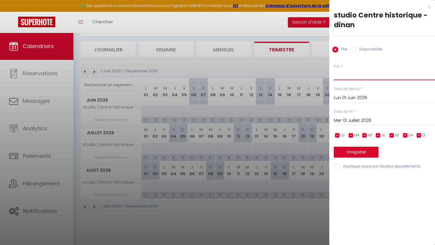
click at [355, 73] on input "Prix" at bounding box center [384, 74] width 101 height 11
click at [355, 151] on button "Enregistrer" at bounding box center [356, 152] width 45 height 11
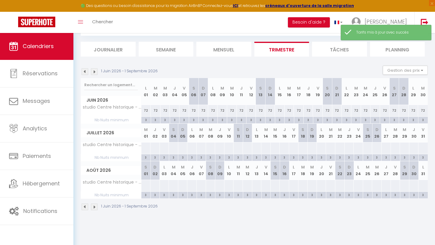
click at [147, 142] on div at bounding box center [146, 147] width 10 height 11
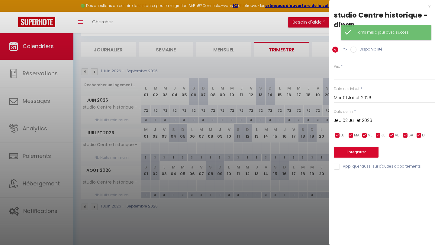
click at [352, 122] on input "Jeu 02 Juillet 2026" at bounding box center [384, 121] width 101 height 8
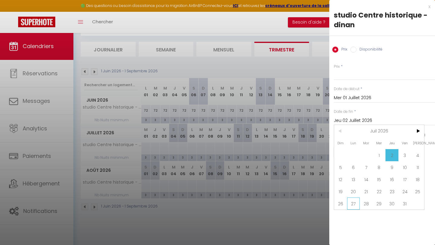
click at [353, 203] on span "27" at bounding box center [353, 203] width 13 height 12
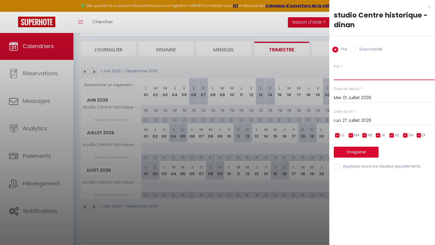
click at [346, 75] on input "Prix" at bounding box center [384, 74] width 101 height 11
click at [358, 148] on button "Enregistrer" at bounding box center [356, 152] width 45 height 11
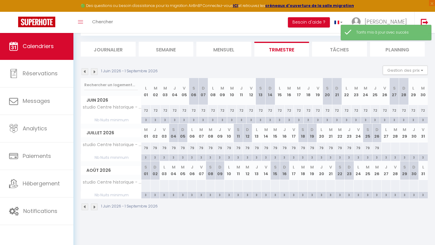
click at [386, 142] on div at bounding box center [386, 147] width 10 height 11
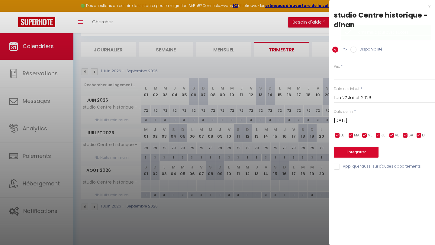
click at [370, 117] on input "Mar 28 Juillet 2026" at bounding box center [384, 121] width 101 height 8
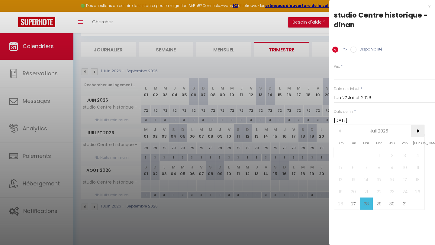
click at [417, 131] on span ">" at bounding box center [417, 131] width 13 height 12
click at [355, 211] on span "31" at bounding box center [353, 215] width 13 height 12
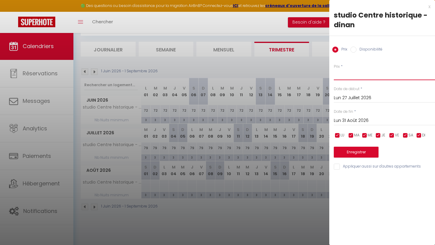
click at [365, 77] on input "Prix" at bounding box center [384, 74] width 101 height 11
click at [364, 153] on button "Enregistrer" at bounding box center [356, 152] width 45 height 11
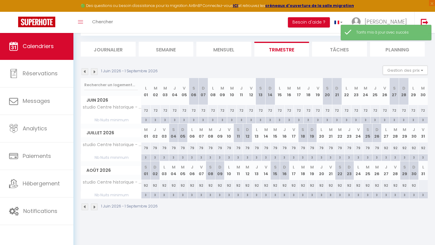
click at [423, 182] on div at bounding box center [423, 185] width 10 height 11
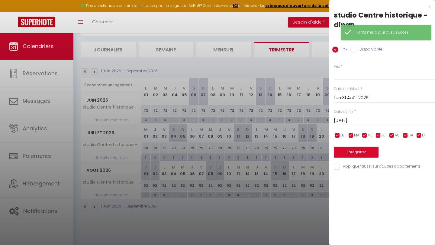
click at [286, 207] on div at bounding box center [217, 122] width 435 height 245
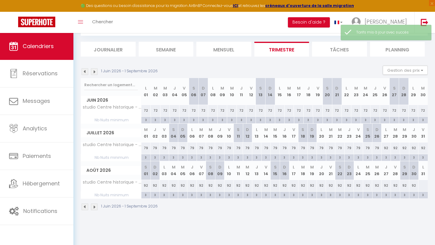
click at [95, 206] on img at bounding box center [94, 206] width 7 height 7
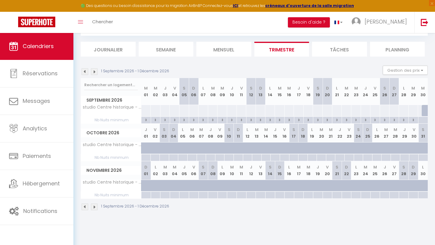
click at [147, 105] on div at bounding box center [146, 110] width 10 height 11
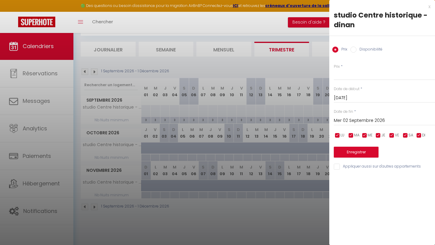
click at [355, 96] on input "Mar 01 Septembre 2026" at bounding box center [384, 98] width 101 height 8
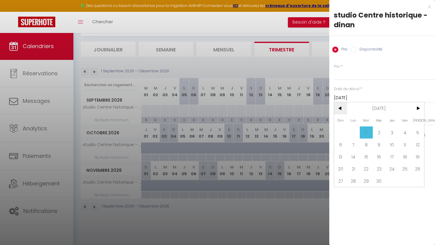
click at [341, 107] on span "<" at bounding box center [340, 108] width 13 height 12
click at [353, 192] on span "31" at bounding box center [353, 193] width 13 height 12
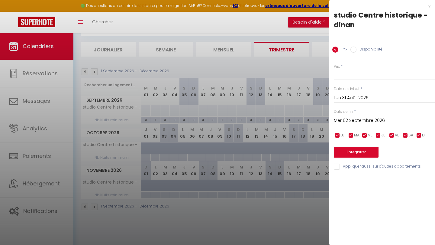
click at [365, 118] on input "Mer 02 Septembre 2026" at bounding box center [384, 121] width 101 height 8
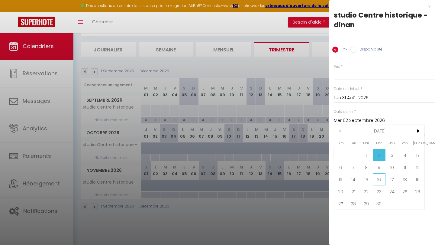
click at [375, 179] on span "16" at bounding box center [379, 179] width 13 height 12
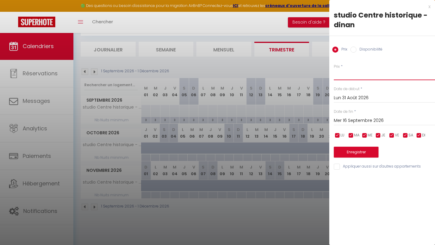
click at [345, 76] on input "Prix" at bounding box center [384, 74] width 101 height 11
click at [359, 151] on button "Enregistrer" at bounding box center [356, 152] width 45 height 11
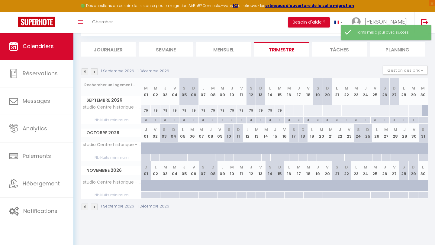
click at [147, 147] on div at bounding box center [149, 151] width 9 height 11
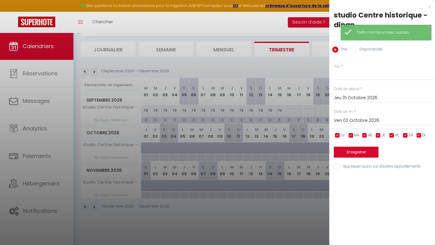
click at [356, 50] on input "Disponibilité" at bounding box center [354, 50] width 6 height 6
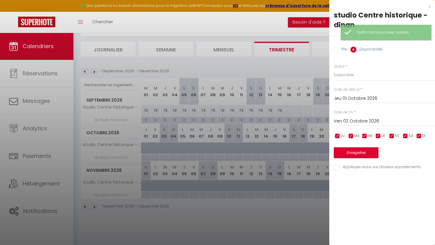
click at [352, 119] on input "Ven 02 Octobre 2026" at bounding box center [384, 121] width 101 height 8
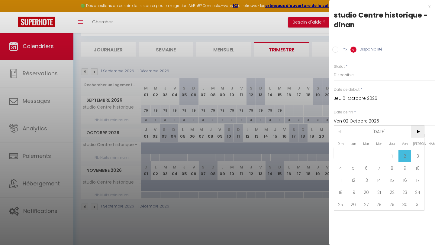
click at [417, 129] on span ">" at bounding box center [417, 131] width 13 height 12
click at [394, 203] on span "31" at bounding box center [392, 204] width 13 height 12
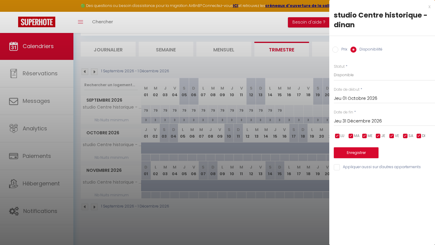
click at [357, 152] on button "Enregistrer" at bounding box center [356, 152] width 45 height 11
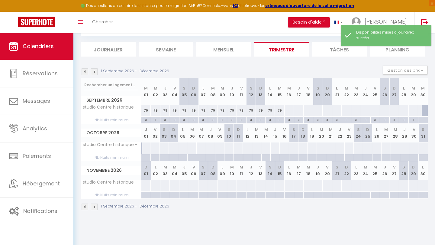
click at [424, 111] on div at bounding box center [427, 110] width 10 height 11
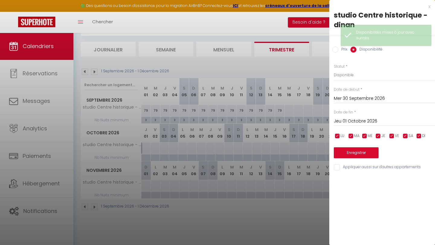
click at [361, 150] on button "Enregistrer" at bounding box center [356, 152] width 45 height 11
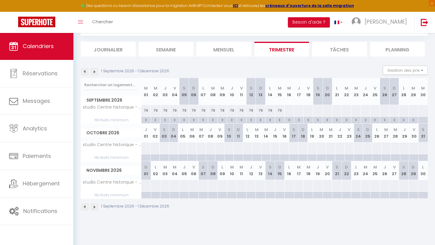
click at [290, 109] on div at bounding box center [289, 110] width 10 height 11
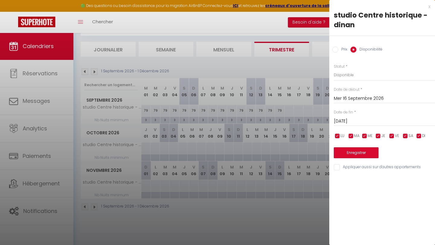
click at [366, 119] on input "Jeu 17 Septembre 2026" at bounding box center [384, 121] width 101 height 8
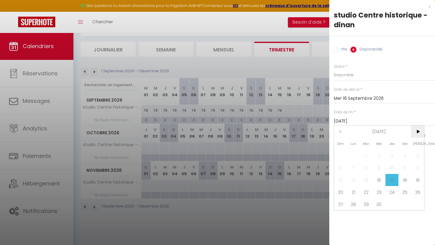
click at [417, 131] on span ">" at bounding box center [417, 131] width 13 height 12
click at [353, 204] on span "26" at bounding box center [353, 204] width 13 height 12
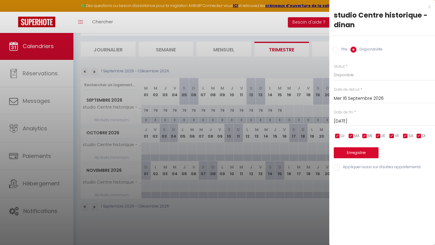
click at [344, 54] on div "Prix Disponibilité" at bounding box center [382, 46] width 106 height 20
click at [344, 47] on label "Prix" at bounding box center [343, 50] width 9 height 7
click at [339, 47] on input "Prix" at bounding box center [335, 50] width 6 height 6
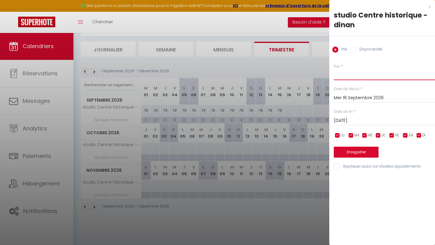
click at [345, 72] on input "Prix" at bounding box center [384, 74] width 101 height 11
click at [365, 150] on button "Enregistrer" at bounding box center [356, 152] width 45 height 11
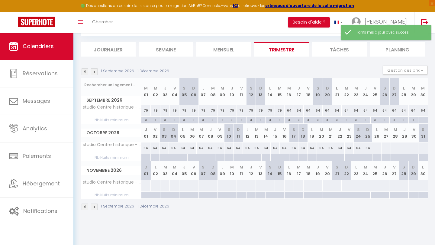
click at [378, 145] on div at bounding box center [377, 147] width 10 height 11
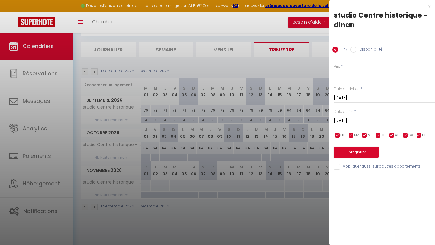
click at [360, 119] on input "Mar 27 Octobre 2026" at bounding box center [384, 121] width 101 height 8
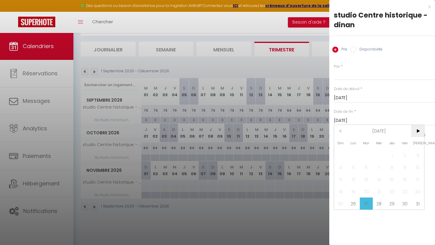
click at [418, 130] on span ">" at bounding box center [417, 131] width 13 height 12
click at [364, 167] on span "10" at bounding box center [366, 167] width 13 height 12
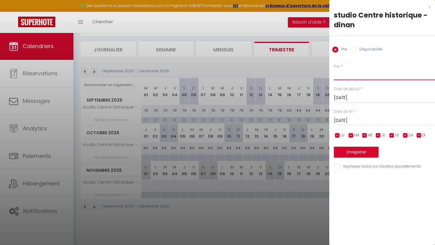
click at [351, 76] on input "Prix" at bounding box center [384, 74] width 101 height 11
click at [362, 153] on button "Enregistrer" at bounding box center [356, 152] width 45 height 11
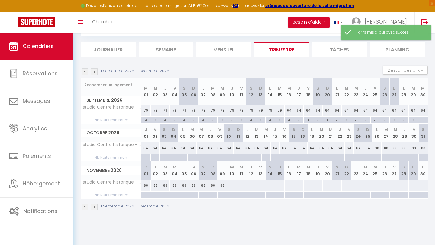
click at [234, 183] on div at bounding box center [232, 185] width 10 height 11
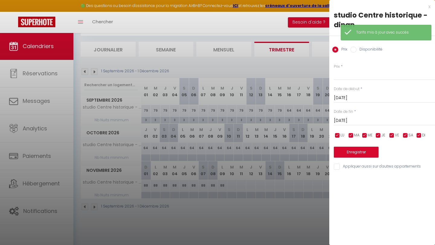
click at [364, 125] on div "Prix * Statut * Disponible Indisponible Date de début * Mar 10 Novembre 2026 < …" at bounding box center [382, 113] width 106 height 114
click at [364, 123] on input "Mer 11 Novembre 2026" at bounding box center [384, 121] width 101 height 8
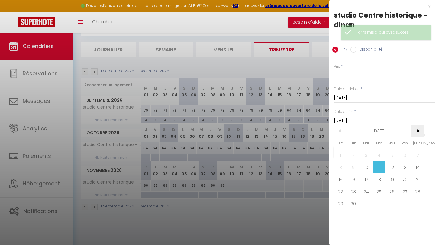
click at [418, 132] on span ">" at bounding box center [417, 131] width 13 height 12
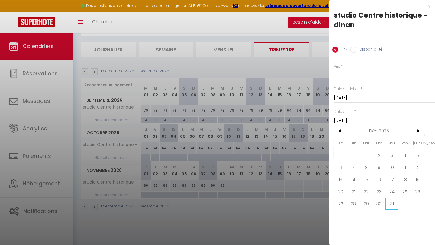
click at [394, 203] on span "31" at bounding box center [392, 203] width 13 height 12
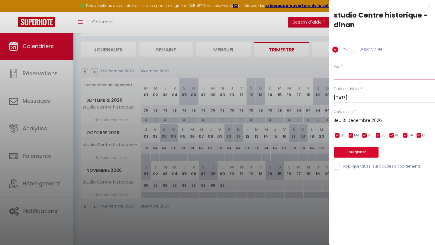
click at [374, 76] on input "Prix" at bounding box center [384, 74] width 101 height 11
click at [364, 151] on button "Enregistrer" at bounding box center [356, 152] width 45 height 11
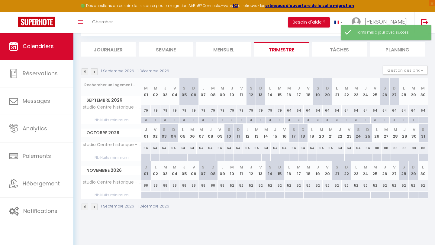
click at [147, 121] on div "3" at bounding box center [145, 120] width 9 height 6
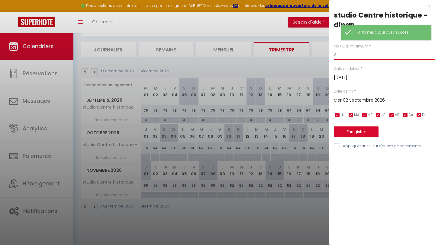
click at [358, 53] on input "3" at bounding box center [384, 54] width 101 height 11
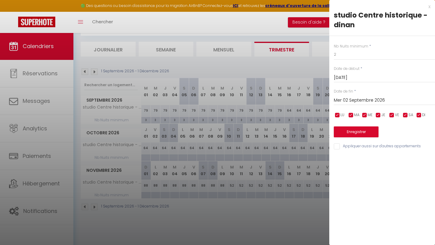
click at [374, 75] on input "Mar 01 Septembre 2026" at bounding box center [384, 78] width 101 height 8
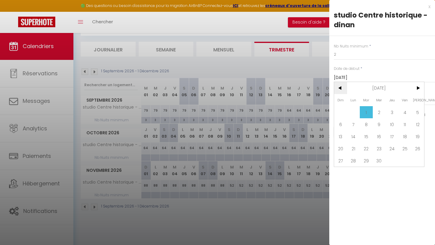
click at [341, 87] on span "<" at bounding box center [340, 88] width 13 height 12
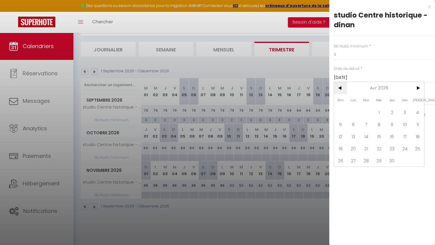
click at [341, 87] on span "<" at bounding box center [340, 88] width 13 height 12
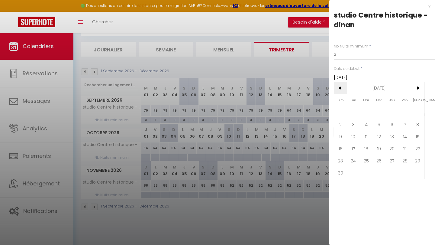
click at [341, 87] on span "<" at bounding box center [340, 88] width 13 height 12
click at [417, 87] on span ">" at bounding box center [417, 88] width 13 height 12
click at [381, 111] on span "1" at bounding box center [379, 112] width 13 height 12
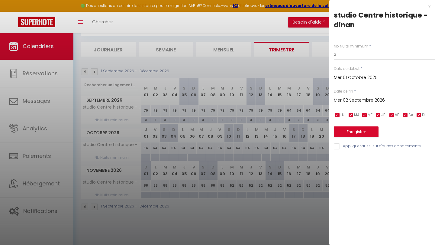
click at [377, 99] on input "Mer 02 Septembre 2026" at bounding box center [384, 100] width 101 height 8
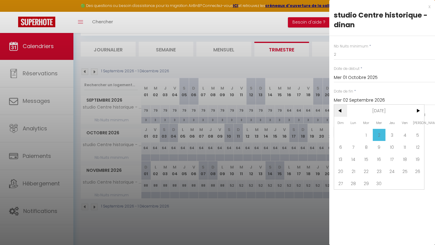
click at [342, 109] on span "<" at bounding box center [340, 111] width 13 height 12
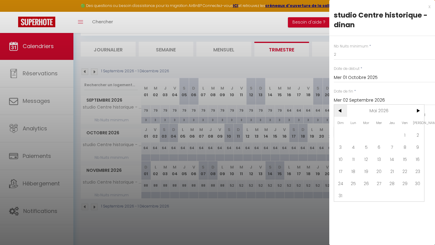
click at [342, 109] on span "<" at bounding box center [340, 111] width 13 height 12
click at [419, 113] on span ">" at bounding box center [417, 111] width 13 height 12
click at [418, 113] on span ">" at bounding box center [417, 111] width 13 height 12
click at [341, 194] on span "31" at bounding box center [340, 195] width 13 height 12
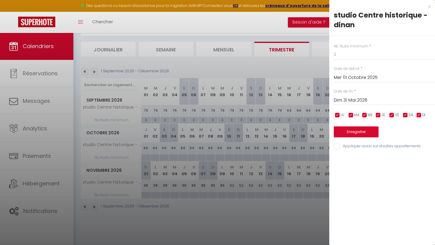
click at [371, 131] on button "Enregistrer" at bounding box center [356, 131] width 45 height 11
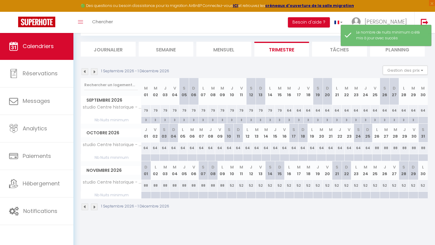
click at [84, 70] on img at bounding box center [85, 71] width 7 height 7
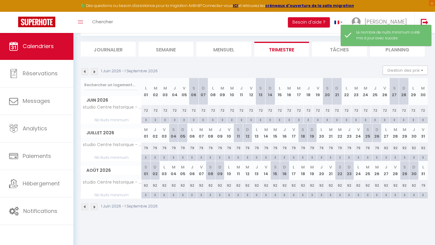
click at [84, 70] on img at bounding box center [85, 71] width 7 height 7
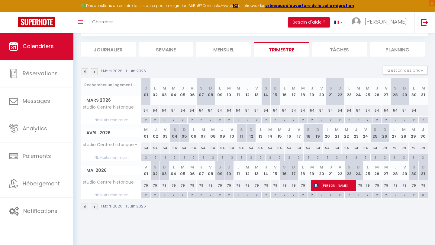
click at [424, 194] on div "3" at bounding box center [423, 195] width 9 height 6
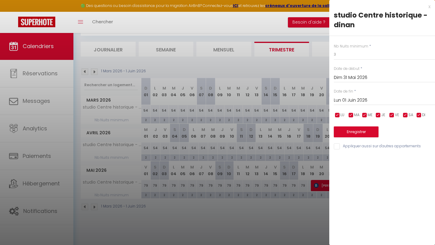
click at [362, 99] on input "Lun 01 Juin 2026" at bounding box center [384, 100] width 101 height 8
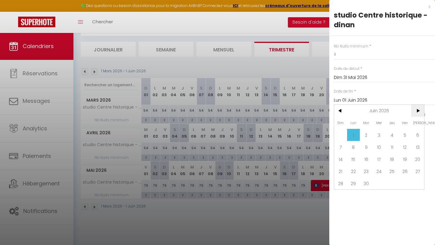
click at [421, 111] on span ">" at bounding box center [417, 111] width 13 height 12
click at [339, 109] on span "<" at bounding box center [340, 111] width 13 height 12
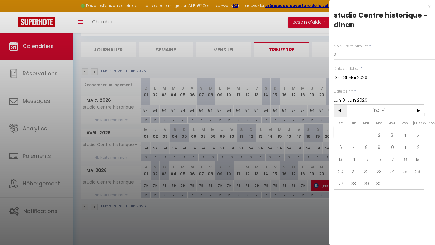
click at [339, 109] on span "<" at bounding box center [340, 111] width 13 height 12
click at [353, 192] on span "31" at bounding box center [353, 195] width 13 height 12
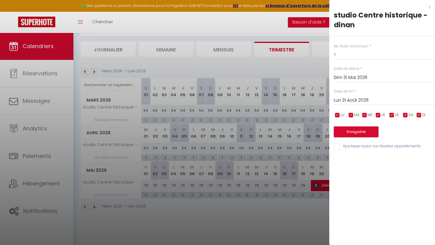
click at [354, 131] on button "Enregistrer" at bounding box center [356, 131] width 45 height 11
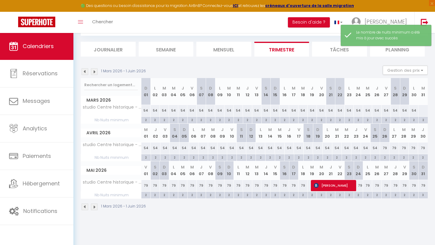
click at [95, 204] on img at bounding box center [94, 206] width 7 height 7
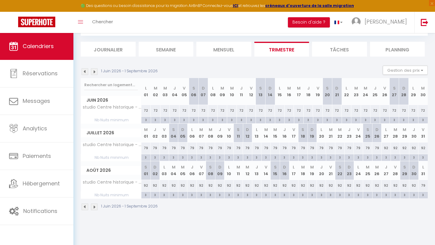
click at [95, 204] on img at bounding box center [94, 206] width 7 height 7
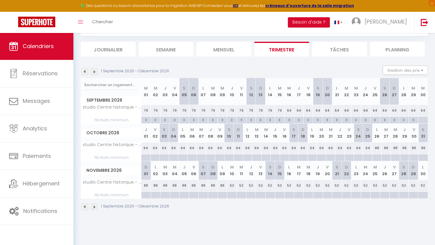
click at [145, 118] on div "3" at bounding box center [145, 120] width 9 height 6
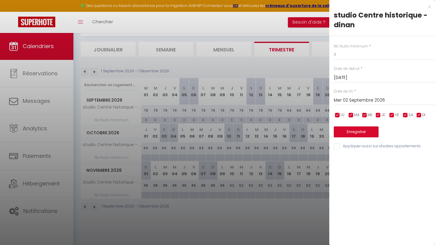
click at [310, 65] on div at bounding box center [217, 122] width 435 height 245
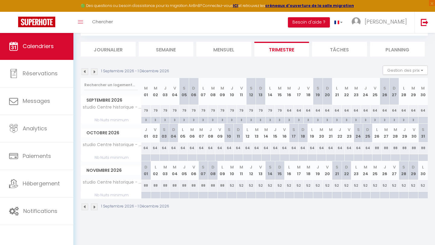
click at [85, 203] on img at bounding box center [85, 206] width 7 height 7
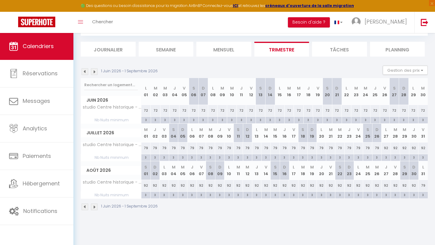
click at [96, 206] on img at bounding box center [94, 206] width 7 height 7
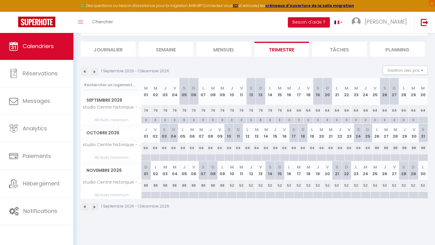
click at [423, 121] on div at bounding box center [423, 120] width 10 height 7
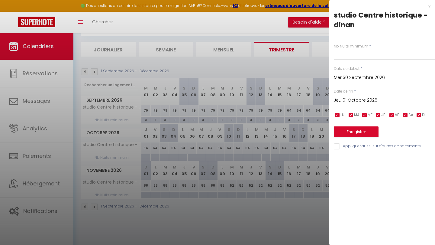
click at [360, 99] on input "Jeu 01 Octobre 2026" at bounding box center [384, 100] width 101 height 8
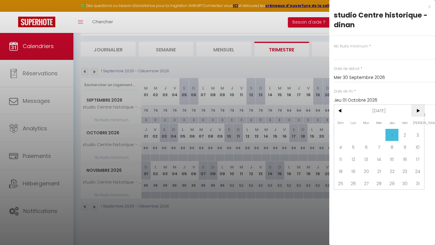
click at [418, 111] on span ">" at bounding box center [417, 111] width 13 height 12
click at [391, 179] on span "31" at bounding box center [392, 183] width 13 height 12
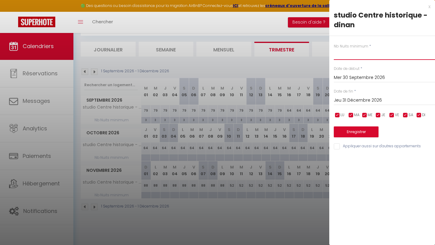
click at [348, 54] on input "text" at bounding box center [384, 54] width 101 height 11
click at [358, 131] on button "Enregistrer" at bounding box center [356, 131] width 45 height 11
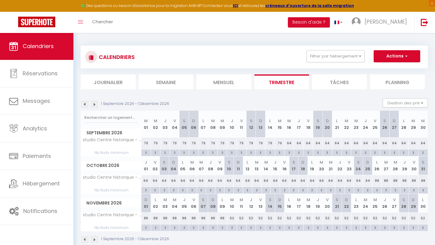
scroll to position [0, 0]
click at [381, 54] on button "Actions" at bounding box center [397, 56] width 47 height 12
click at [333, 100] on div "1 Septembre 2026 - 1 Décembre 2026 Gestion des prix Nb Nuits minimum Règles Dis…" at bounding box center [254, 104] width 347 height 12
click at [83, 103] on img at bounding box center [85, 104] width 7 height 7
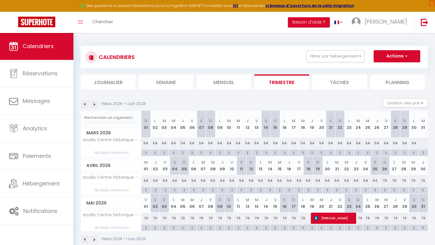
click at [83, 103] on img at bounding box center [85, 104] width 7 height 7
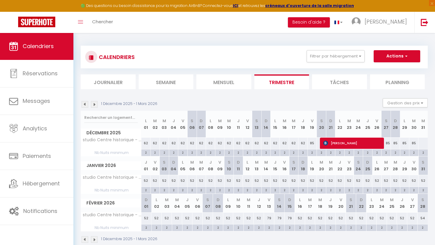
click at [83, 103] on img at bounding box center [85, 104] width 7 height 7
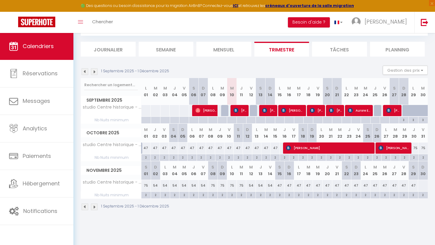
scroll to position [33, 0]
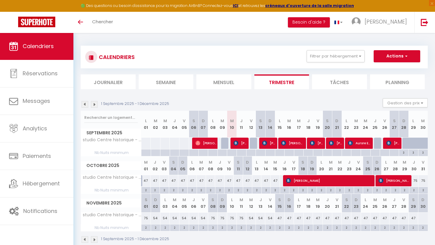
click at [410, 59] on button "Actions" at bounding box center [397, 56] width 47 height 12
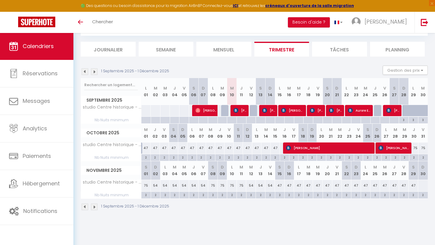
scroll to position [33, 0]
click at [410, 68] on button "Gestion des prix" at bounding box center [405, 70] width 45 height 9
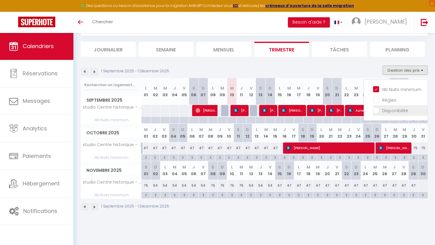
click at [377, 109] on input "Disponibilité" at bounding box center [400, 110] width 54 height 6
checkbox input "true"
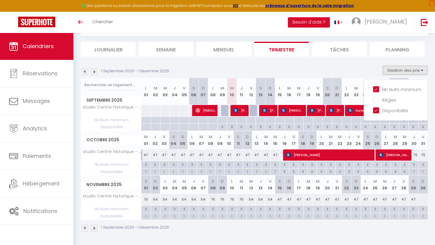
click at [147, 168] on div "1" at bounding box center [145, 171] width 9 height 6
select select "1"
type input "Mer 01 Octobre 2025"
type input "Jeu 02 Octobre 2025"
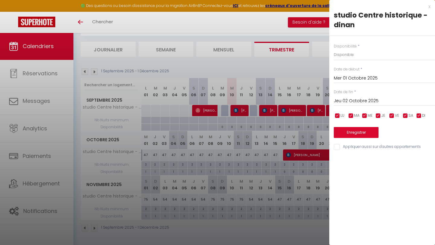
click at [430, 6] on div "x" at bounding box center [379, 6] width 101 height 7
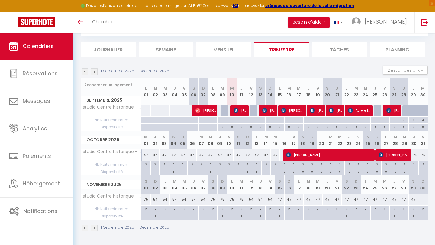
click at [145, 170] on div "1" at bounding box center [145, 171] width 9 height 6
select select "1"
type input "Mer 01 Octobre 2025"
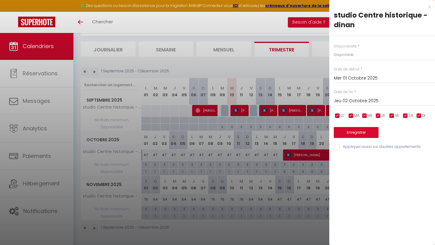
click at [360, 101] on input "Jeu 02 Octobre 2025" at bounding box center [384, 101] width 101 height 8
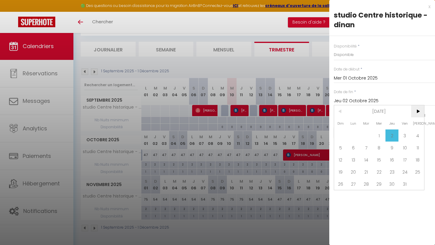
click at [415, 109] on span ">" at bounding box center [417, 111] width 13 height 12
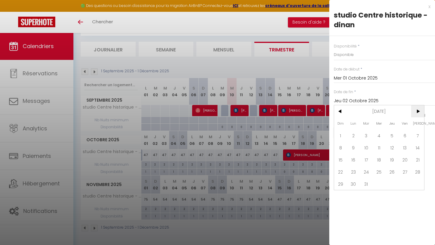
click at [415, 109] on span ">" at bounding box center [417, 111] width 13 height 12
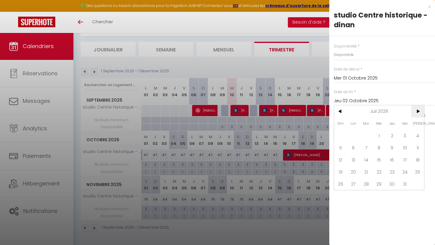
click at [415, 109] on span ">" at bounding box center [417, 111] width 13 height 12
click at [394, 183] on span "31" at bounding box center [392, 184] width 13 height 12
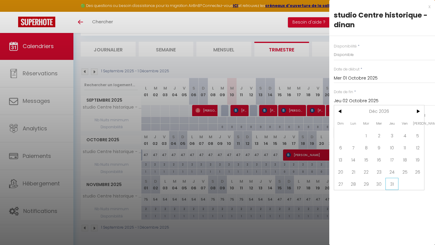
type input "Jeu 31 Décembre 2026"
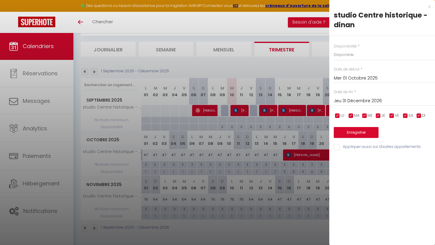
click at [358, 129] on button "Enregistrer" at bounding box center [356, 132] width 45 height 11
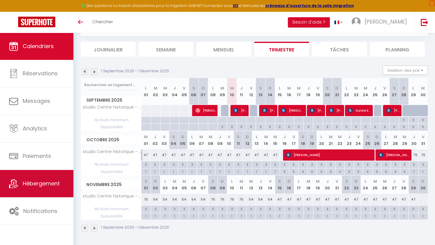
click at [51, 181] on span "Hébergement" at bounding box center [41, 184] width 37 height 8
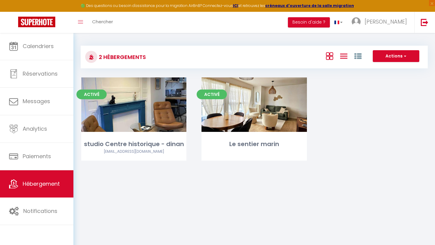
click at [347, 56] on icon at bounding box center [343, 56] width 7 height 8
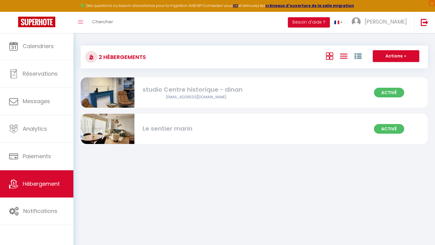
click at [331, 57] on icon at bounding box center [329, 56] width 7 height 8
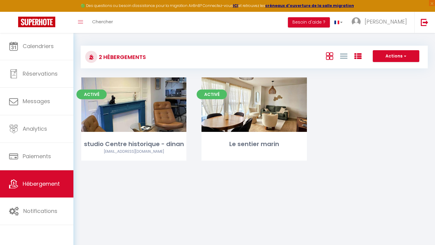
click at [357, 55] on icon at bounding box center [358, 56] width 7 height 7
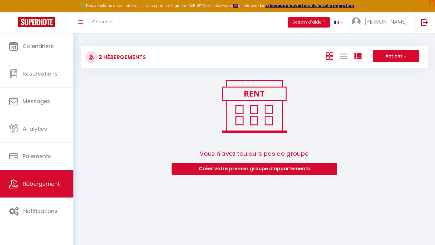
click at [331, 57] on icon at bounding box center [329, 56] width 7 height 8
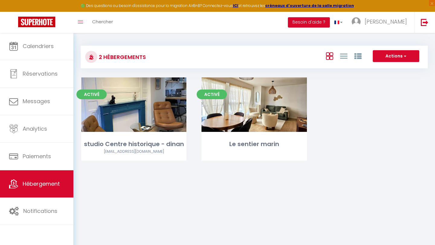
click at [399, 63] on div "Actions Créer un Hébergement Nouveau groupe" at bounding box center [312, 57] width 231 height 14
click at [399, 59] on button "Actions" at bounding box center [396, 56] width 47 height 12
click at [369, 101] on div "Activé Editer studio Centre historique - dinan guilloux.youenn@orange.fr Activé…" at bounding box center [254, 126] width 361 height 98
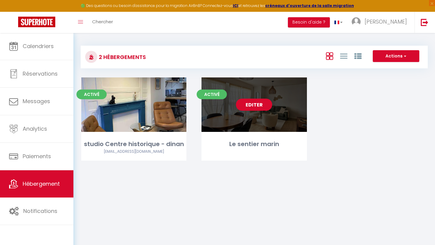
click at [262, 102] on link "Editer" at bounding box center [254, 105] width 36 height 12
select select "3"
select select "2"
select select "1"
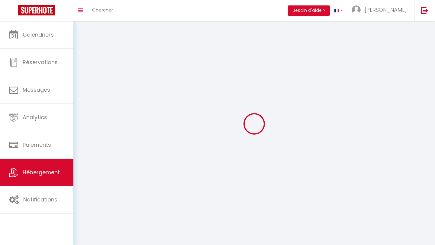
select select
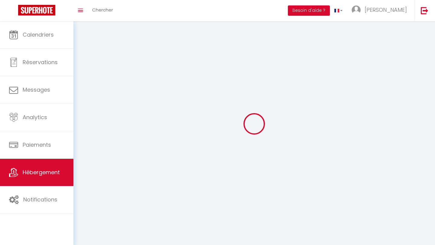
select select
checkbox input "false"
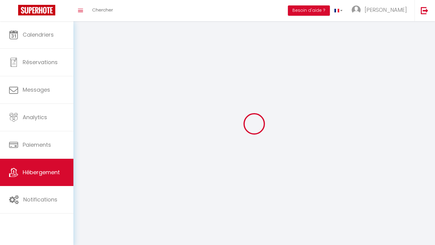
select select
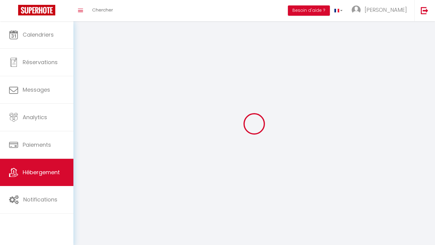
select select
checkbox input "false"
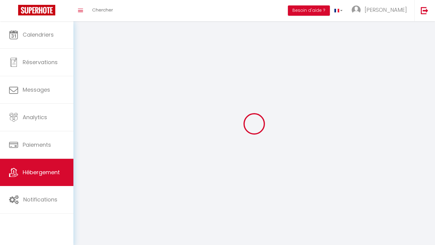
checkbox input "false"
select select
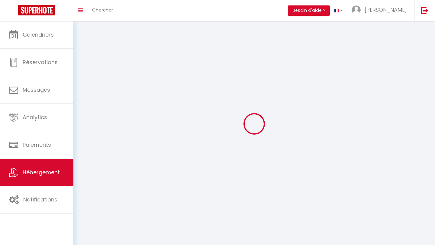
select select
checkbox input "false"
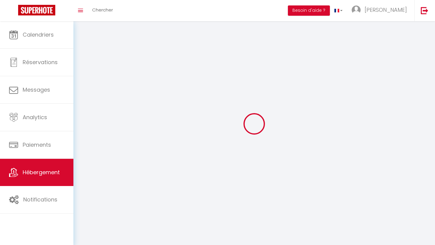
checkbox input "false"
select select
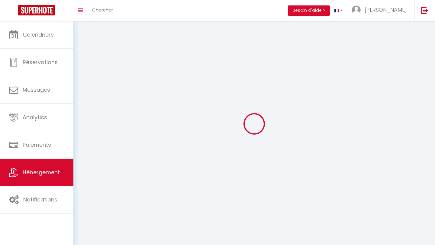
select select
checkbox input "false"
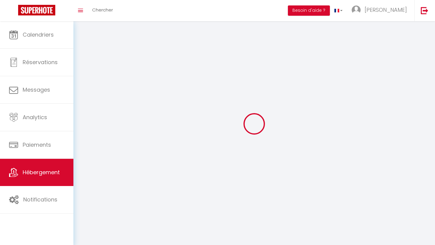
checkbox input "false"
select select
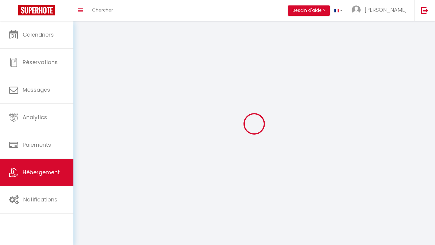
select select "1"
select select
select select "28"
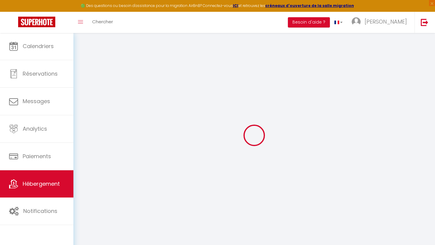
select select
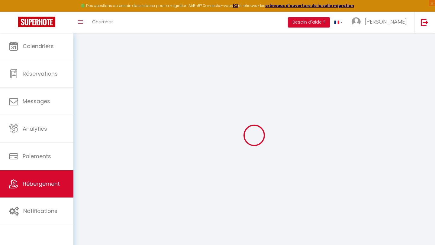
select select
checkbox input "false"
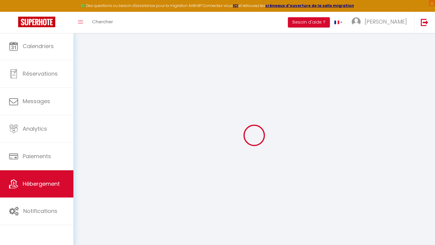
select select
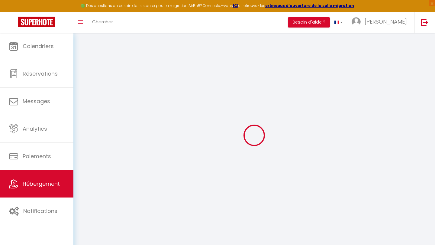
select select
checkbox input "false"
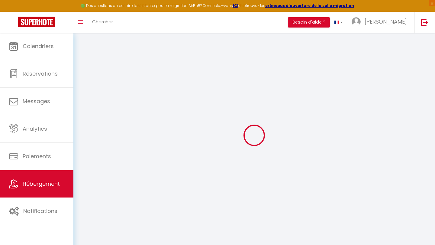
checkbox input "false"
select select
type input "Le sentier marin"
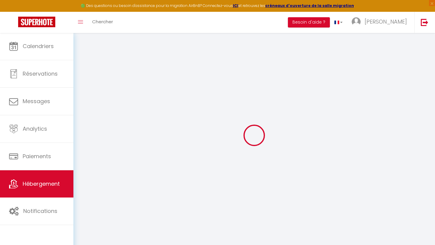
type input "2 rue des Poulieurs"
type input "35400"
type input "Saint-Malo"
select select "1"
select select "2"
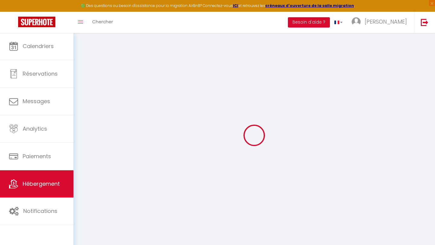
type input "75"
type input "55"
type input "450"
select select
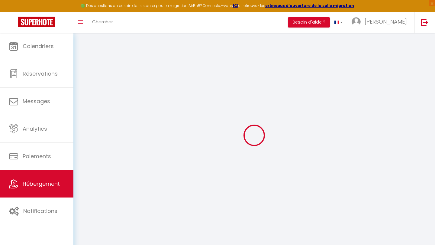
select select
type input "2 Rue des poluieurs"
type input "35540"
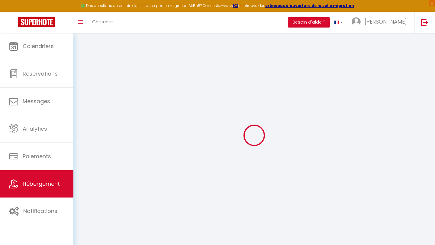
type input "Saint-Malo"
type input "[EMAIL_ADDRESS][DOMAIN_NAME]"
select select "15969"
checkbox input "false"
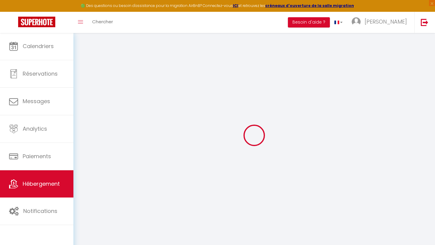
checkbox input "true"
checkbox input "false"
type input "55"
type input "0"
type input "22.5"
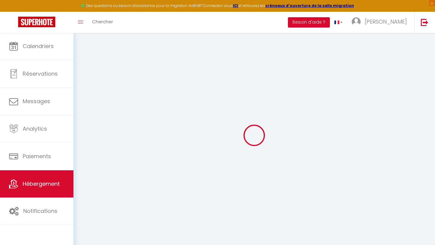
type input "0"
select select
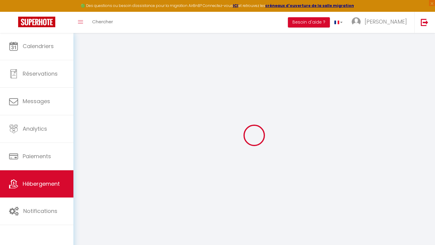
select select
checkbox input "false"
checkbox input "true"
checkbox input "false"
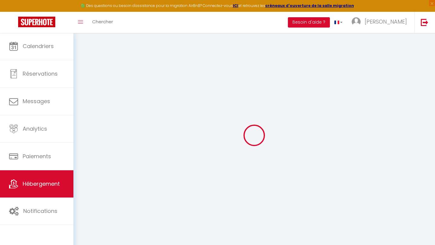
select select
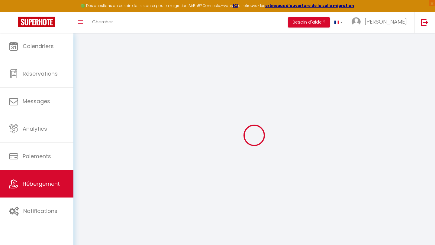
checkbox input "false"
checkbox input "true"
checkbox input "false"
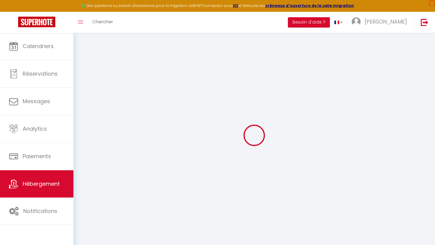
checkbox input "false"
checkbox input "true"
checkbox input "false"
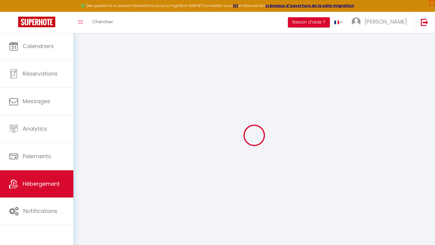
checkbox input "true"
checkbox input "false"
select select "16:00"
select select "20:00"
select select "10:00"
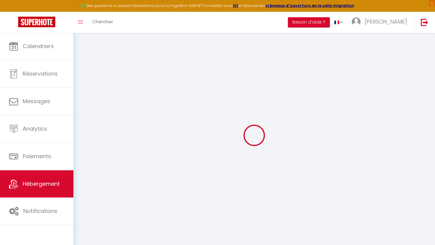
select select "30"
select select "120"
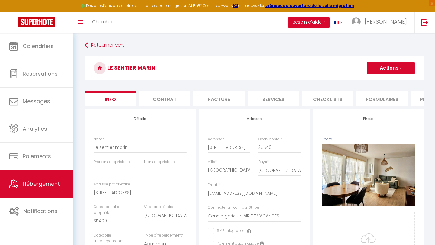
checkbox input "false"
checkbox input "true"
checkbox input "false"
click at [55, 178] on link "Hébergement" at bounding box center [36, 183] width 73 height 27
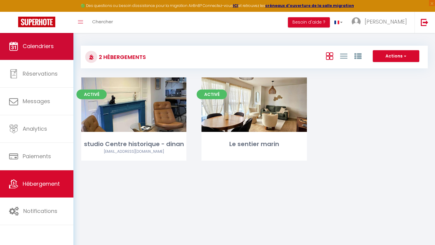
click at [41, 46] on span "Calendriers" at bounding box center [38, 46] width 31 height 8
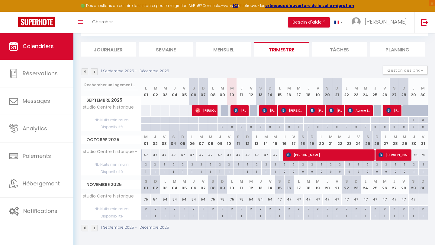
scroll to position [33, 0]
click at [95, 71] on img at bounding box center [94, 71] width 7 height 7
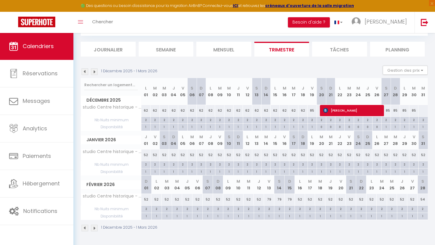
click at [95, 71] on img at bounding box center [94, 71] width 7 height 7
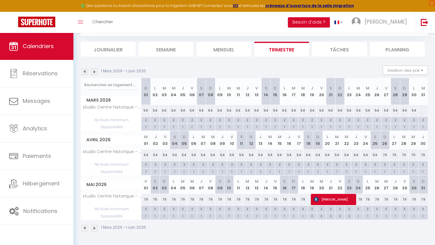
click at [95, 71] on img at bounding box center [94, 71] width 7 height 7
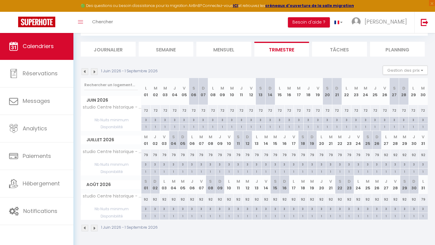
click at [86, 72] on img at bounding box center [85, 71] width 7 height 7
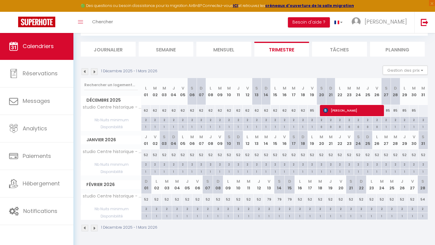
click at [86, 72] on img at bounding box center [85, 71] width 7 height 7
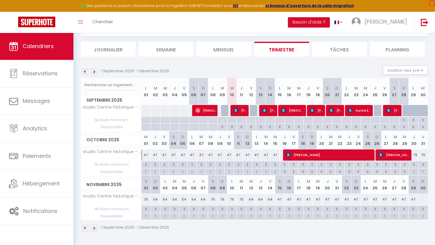
drag, startPoint x: 332, startPoint y: 153, endPoint x: 212, endPoint y: 199, distance: 128.5
click at [212, 199] on table "Septembre 2025 L 01 M 02 M 03 J 04 V 05 S 06 D 07 L 08 M 09 M 10 J 11 V 12 S 13…" at bounding box center [254, 149] width 347 height 142
click at [93, 73] on img at bounding box center [94, 71] width 7 height 7
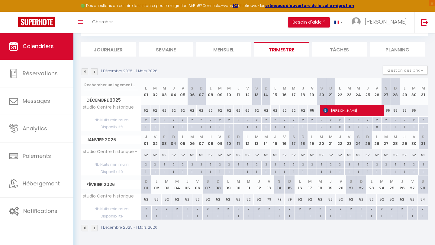
click at [93, 73] on img at bounding box center [94, 71] width 7 height 7
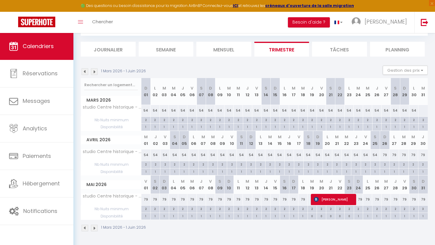
click at [95, 70] on img at bounding box center [94, 71] width 7 height 7
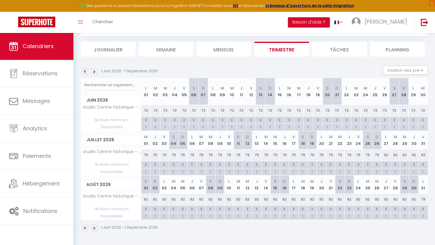
click at [95, 70] on img at bounding box center [94, 71] width 7 height 7
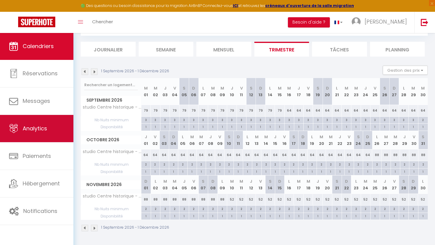
click at [43, 129] on span "Analytics" at bounding box center [35, 129] width 24 height 8
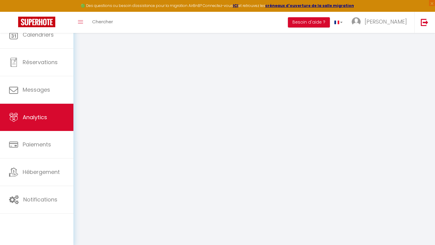
select select "2025"
select select "9"
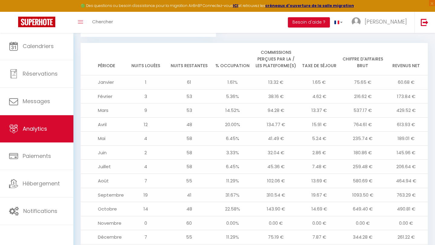
scroll to position [642, 0]
click at [396, 188] on td "763.29 €" at bounding box center [406, 195] width 44 height 14
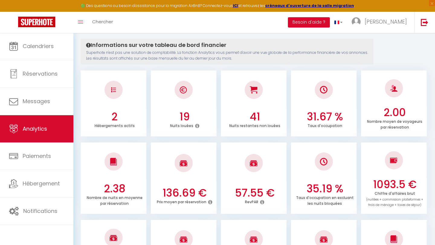
scroll to position [59, 0]
click at [196, 123] on icon at bounding box center [197, 125] width 4 height 5
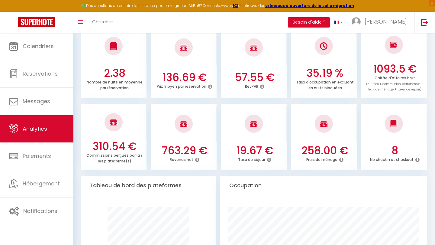
scroll to position [176, 0]
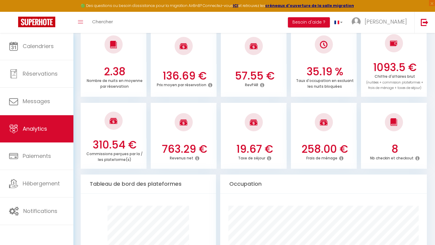
click at [340, 156] on icon at bounding box center [341, 158] width 4 height 5
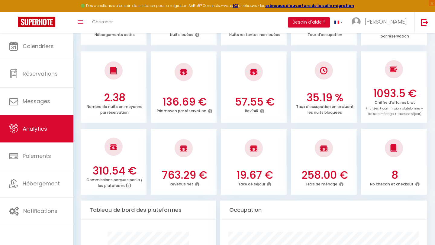
scroll to position [152, 0]
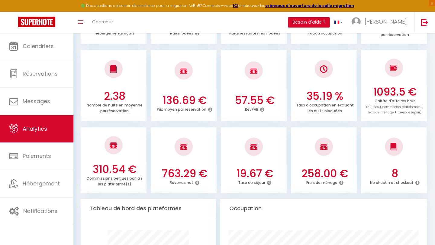
drag, startPoint x: 160, startPoint y: 164, endPoint x: 209, endPoint y: 173, distance: 50.0
click at [208, 173] on h3 "763.29 €" at bounding box center [184, 173] width 61 height 13
drag, startPoint x: 94, startPoint y: 167, endPoint x: 140, endPoint y: 169, distance: 45.7
click at [140, 169] on h3 "310.54 €" at bounding box center [114, 169] width 61 height 13
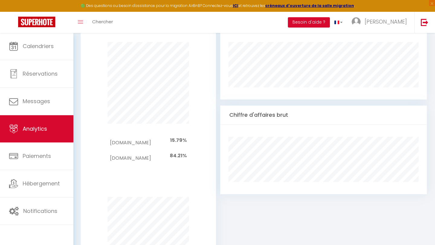
scroll to position [339, 0]
drag, startPoint x: 170, startPoint y: 145, endPoint x: 194, endPoint y: 145, distance: 24.8
click at [192, 145] on div "Airbnb.com 15.79% Booking.com 84.21%" at bounding box center [148, 148] width 119 height 49
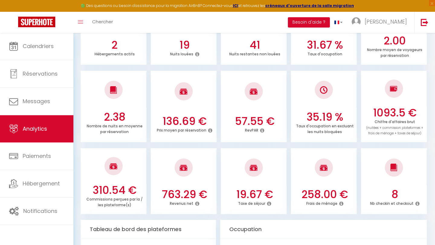
scroll to position [122, 0]
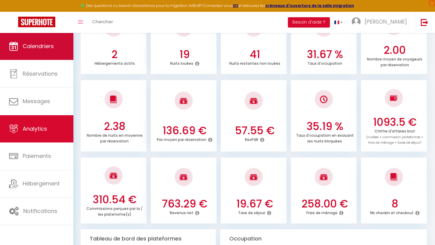
click at [51, 49] on span "Calendriers" at bounding box center [38, 46] width 31 height 8
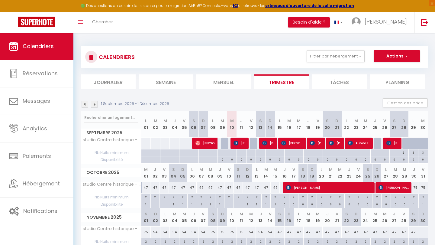
drag, startPoint x: 229, startPoint y: 125, endPoint x: 219, endPoint y: 125, distance: 9.7
click at [219, 125] on tr "Septembre 2025 L 01 M 02 M 03 J 04 V 05 S 06 D 07 L 08 M 09 M 10 J 11 V 12 S 13…" at bounding box center [254, 124] width 347 height 27
